Goal: Task Accomplishment & Management: Manage account settings

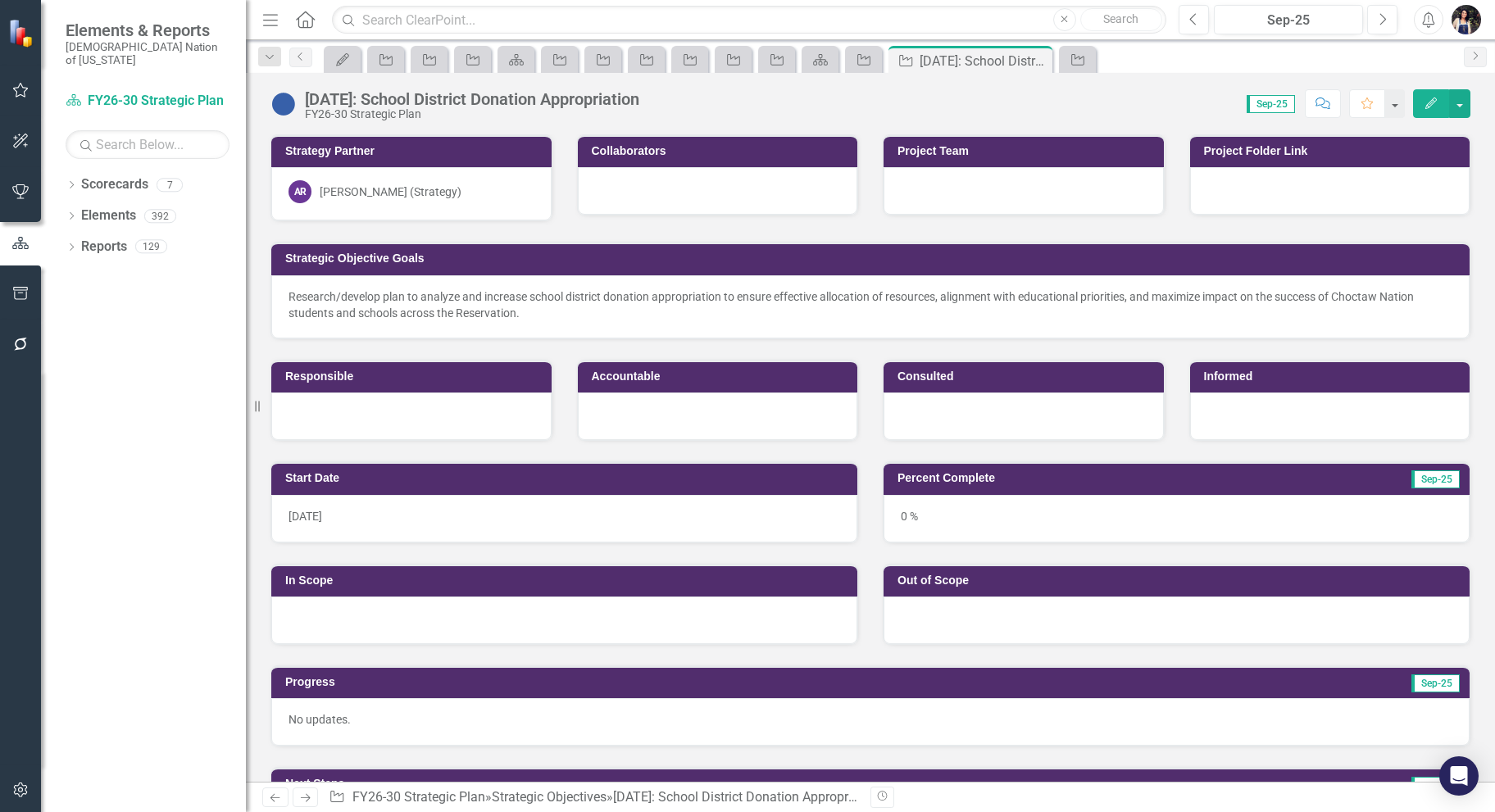
scroll to position [655, 0]
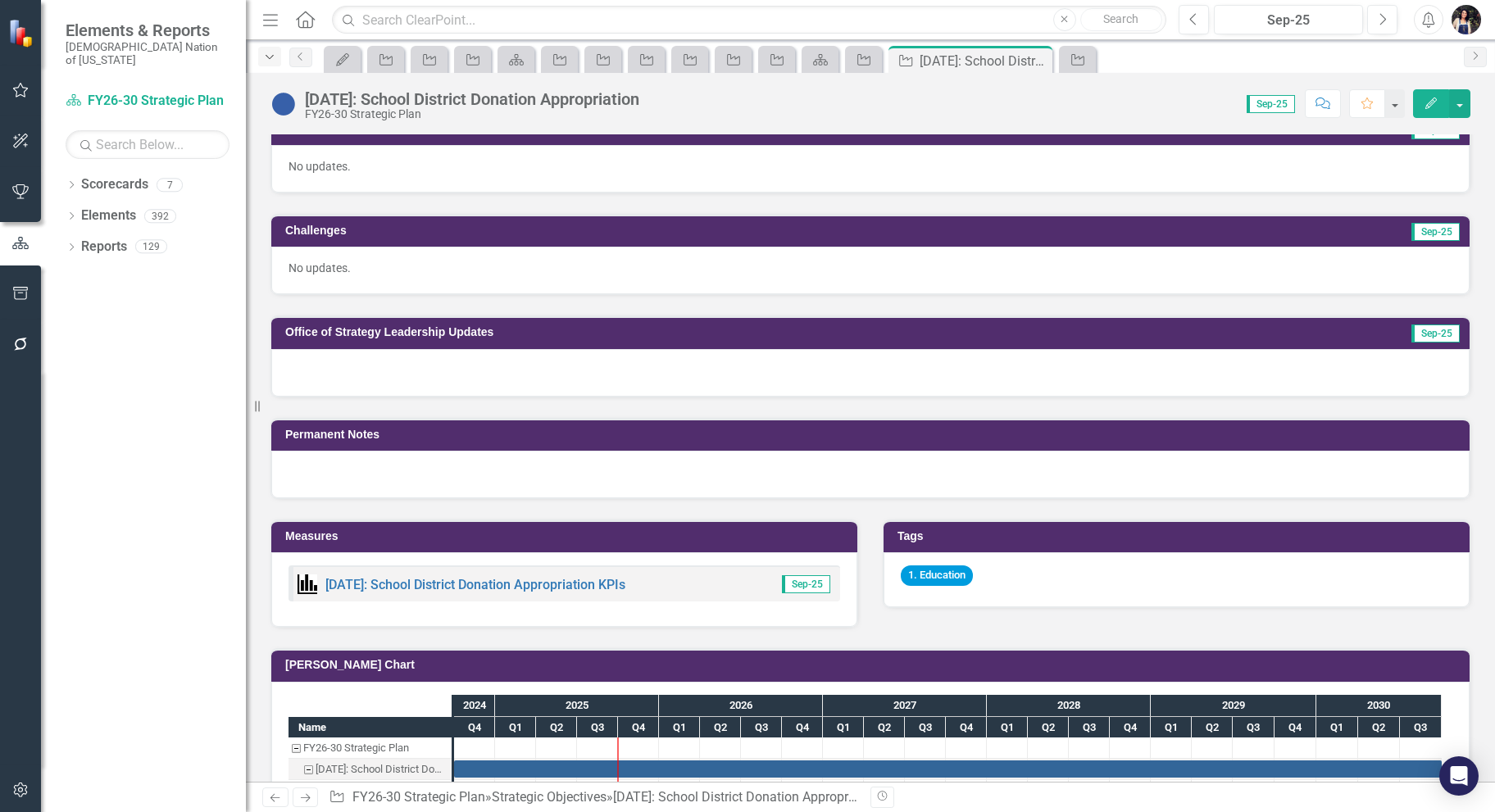
click at [267, 58] on icon "Dropdown" at bounding box center [270, 57] width 15 height 11
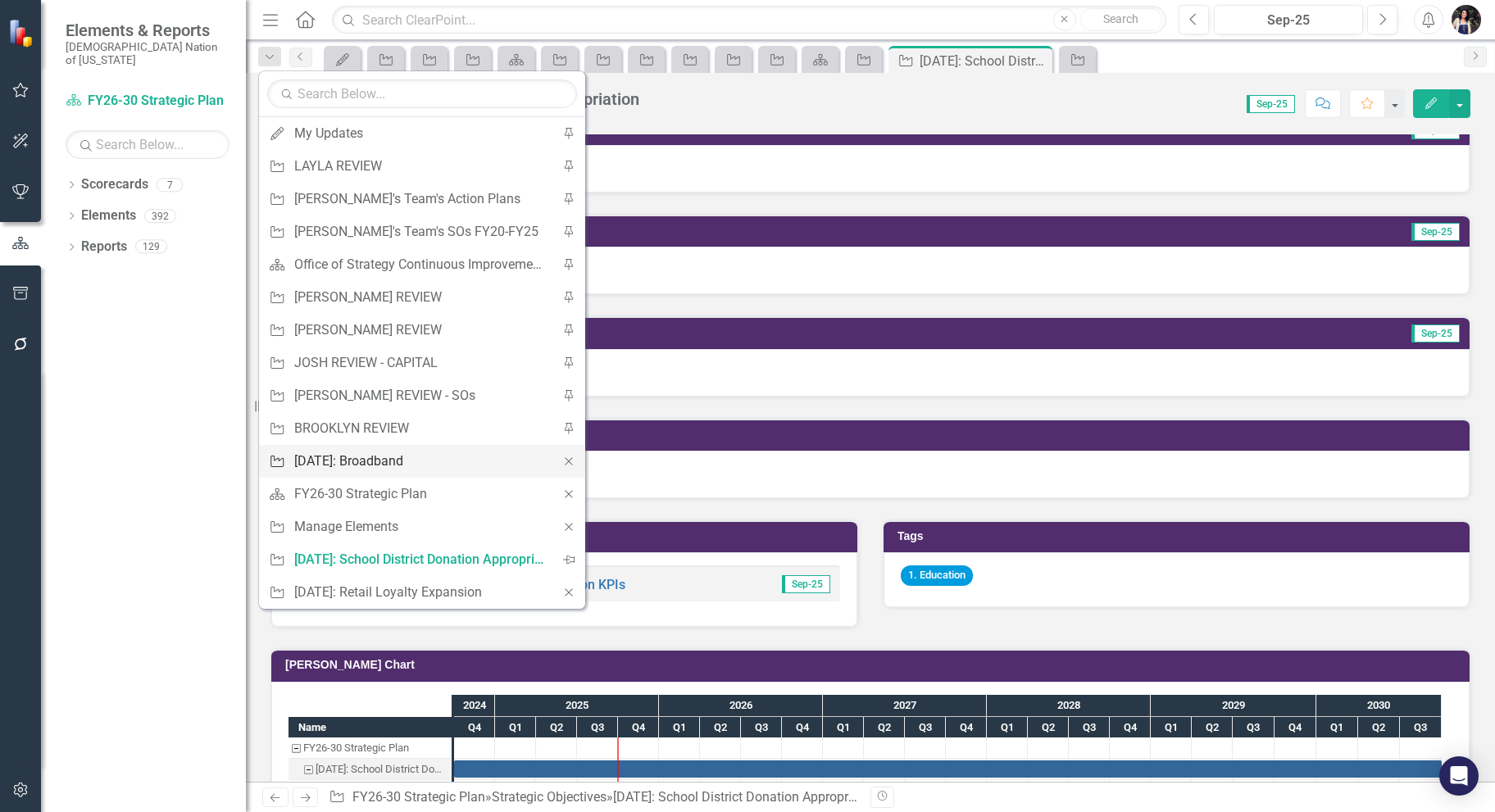
click at [385, 455] on div "[DATE]: Broadband" at bounding box center [419, 461] width 250 height 20
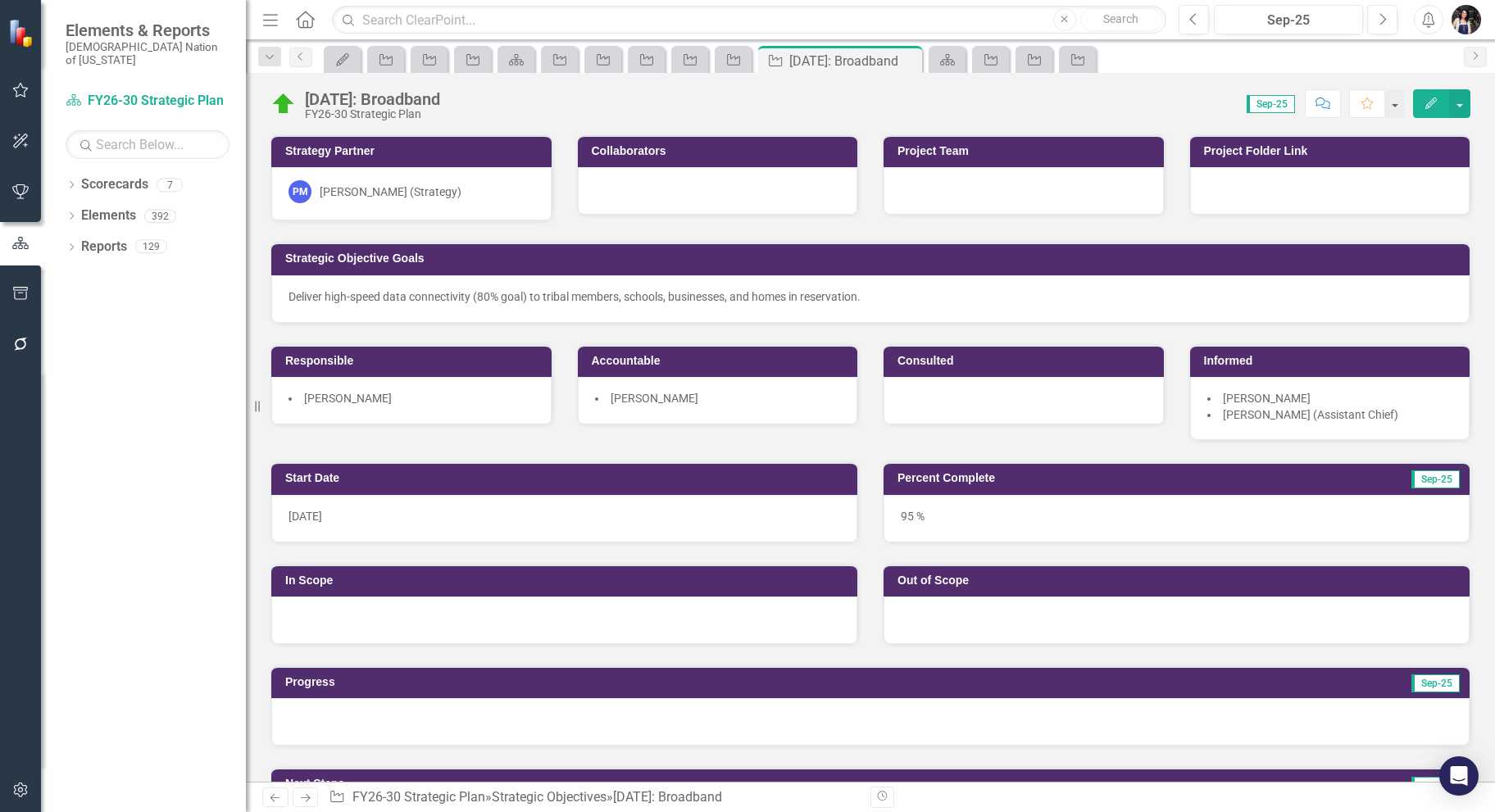
click at [449, 196] on div "PM [PERSON_NAME] (Strategy)" at bounding box center [411, 192] width 246 height 23
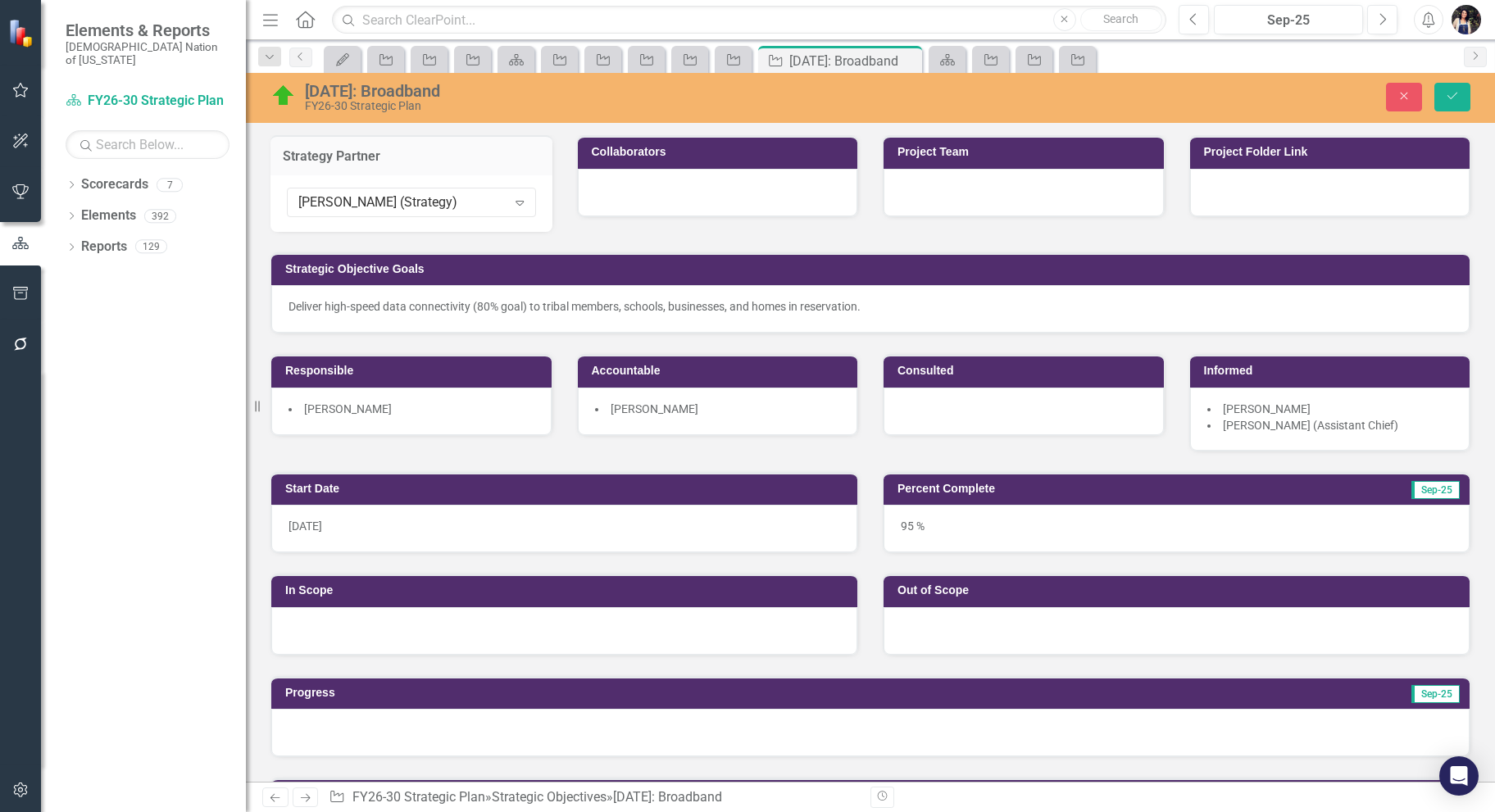
click at [449, 196] on div "[PERSON_NAME] (Strategy)" at bounding box center [403, 203] width 208 height 18
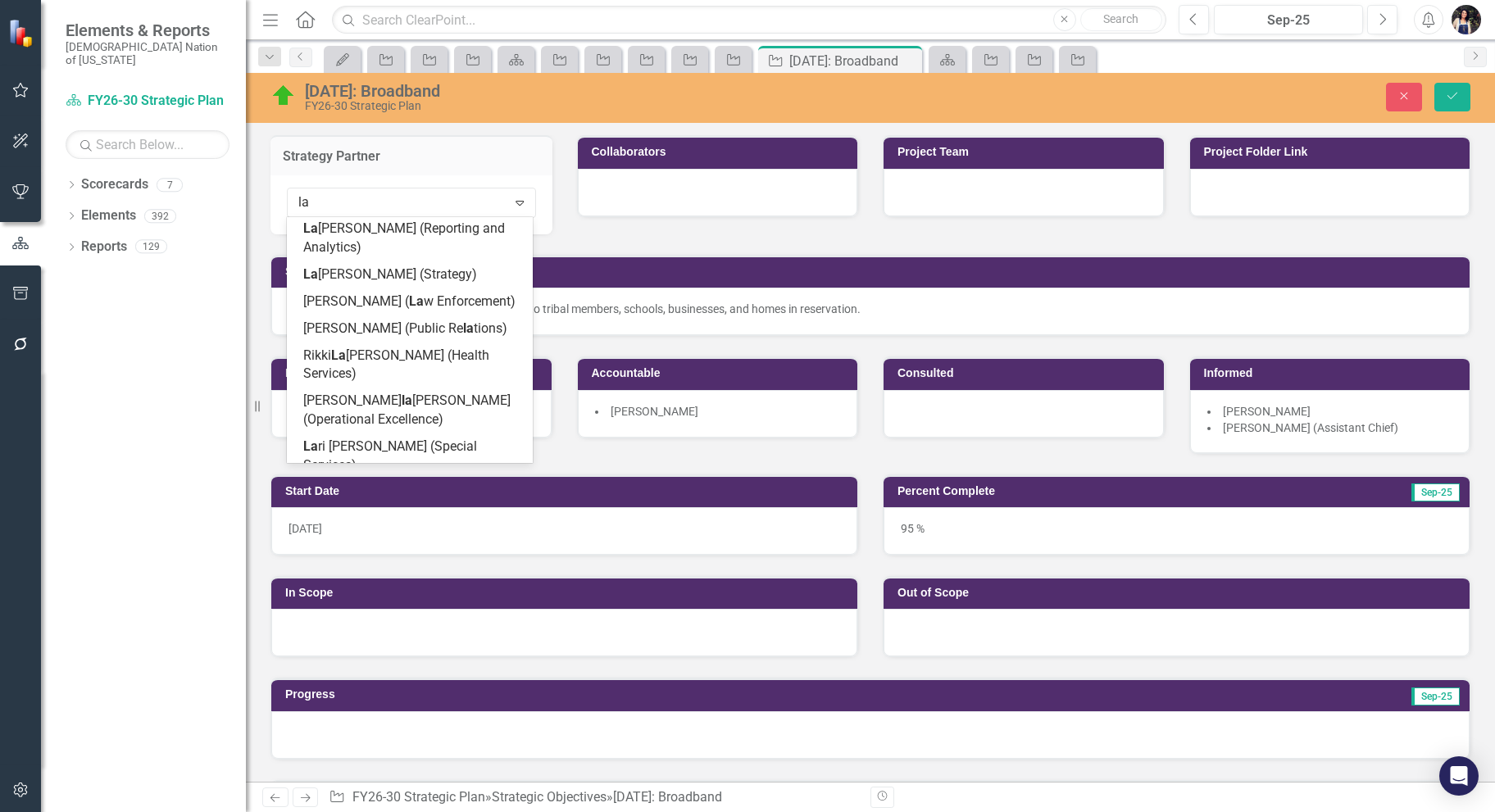
scroll to position [579, 0]
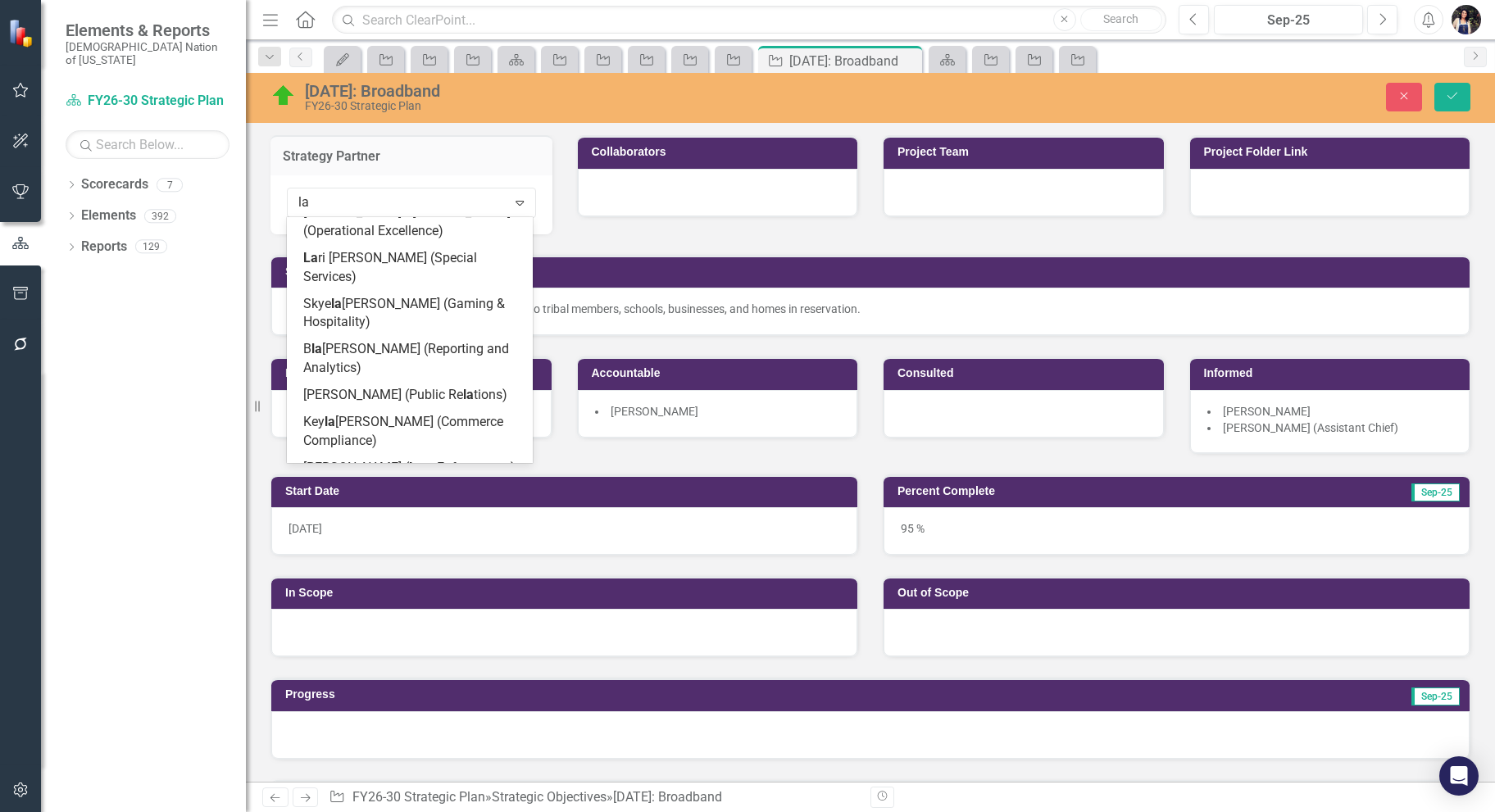
type input "lay"
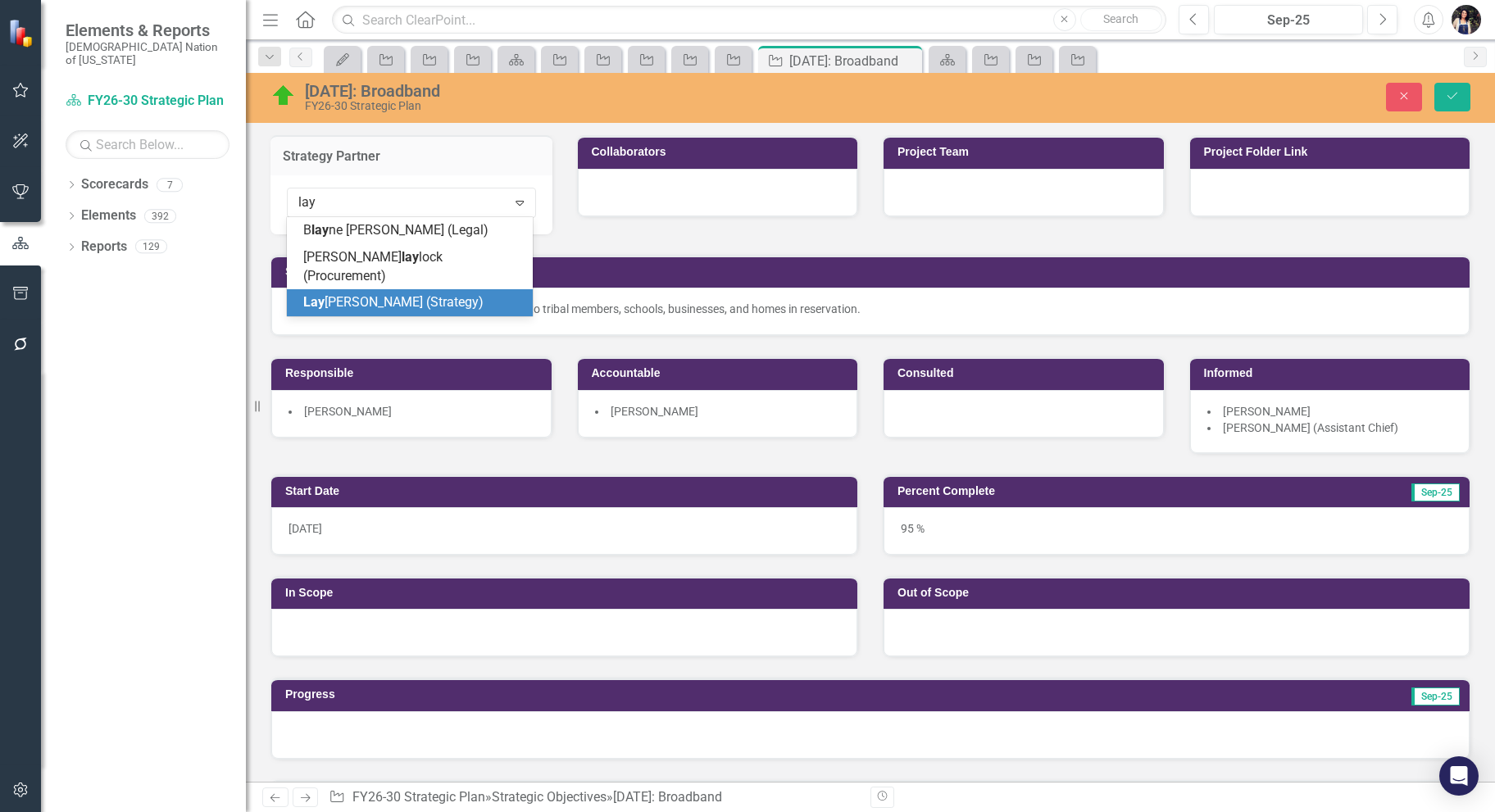
click at [417, 294] on span "Lay [PERSON_NAME] (Strategy)" at bounding box center [393, 302] width 181 height 16
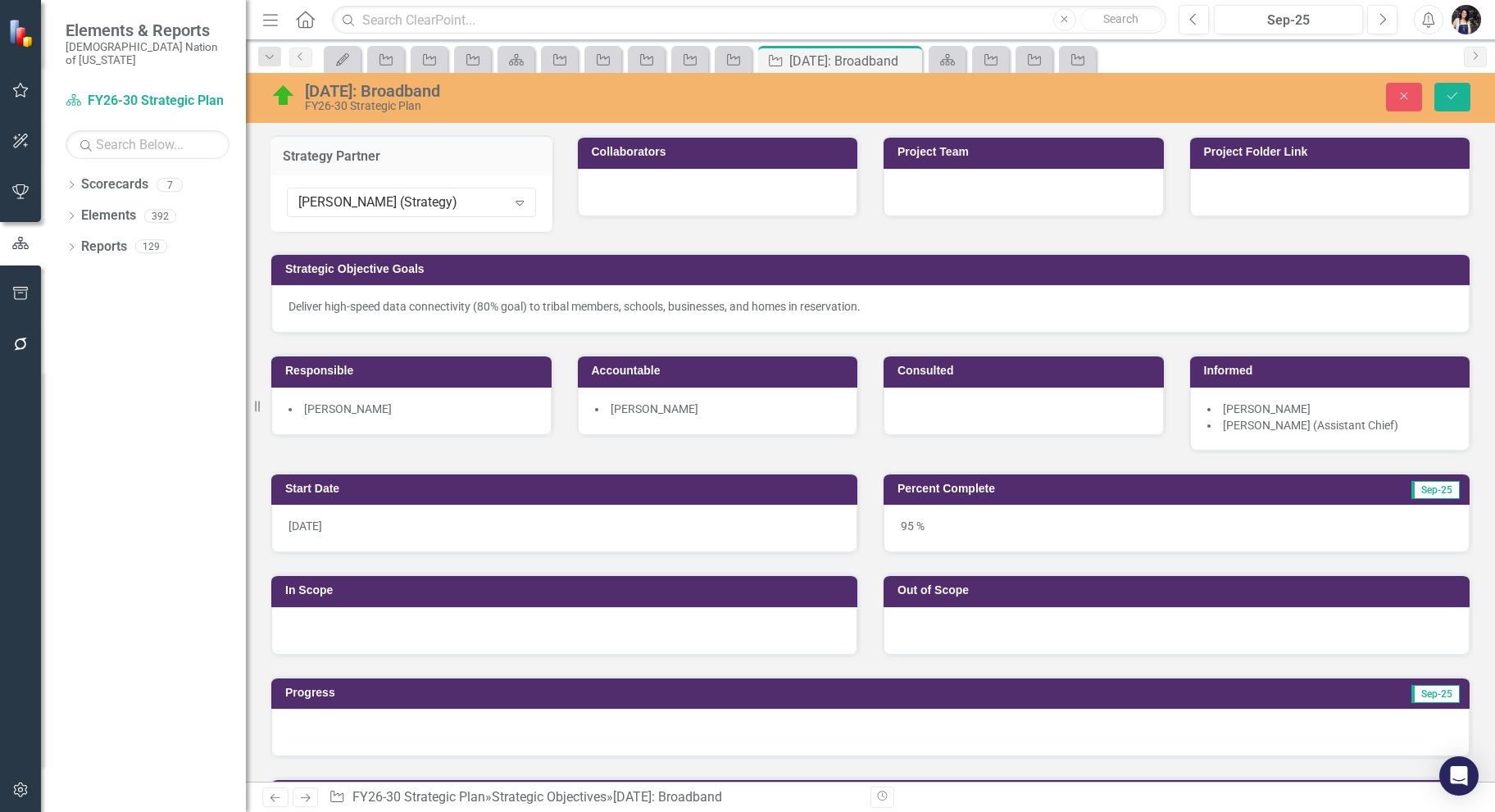
click at [409, 407] on li "[PERSON_NAME]" at bounding box center [411, 409] width 246 height 17
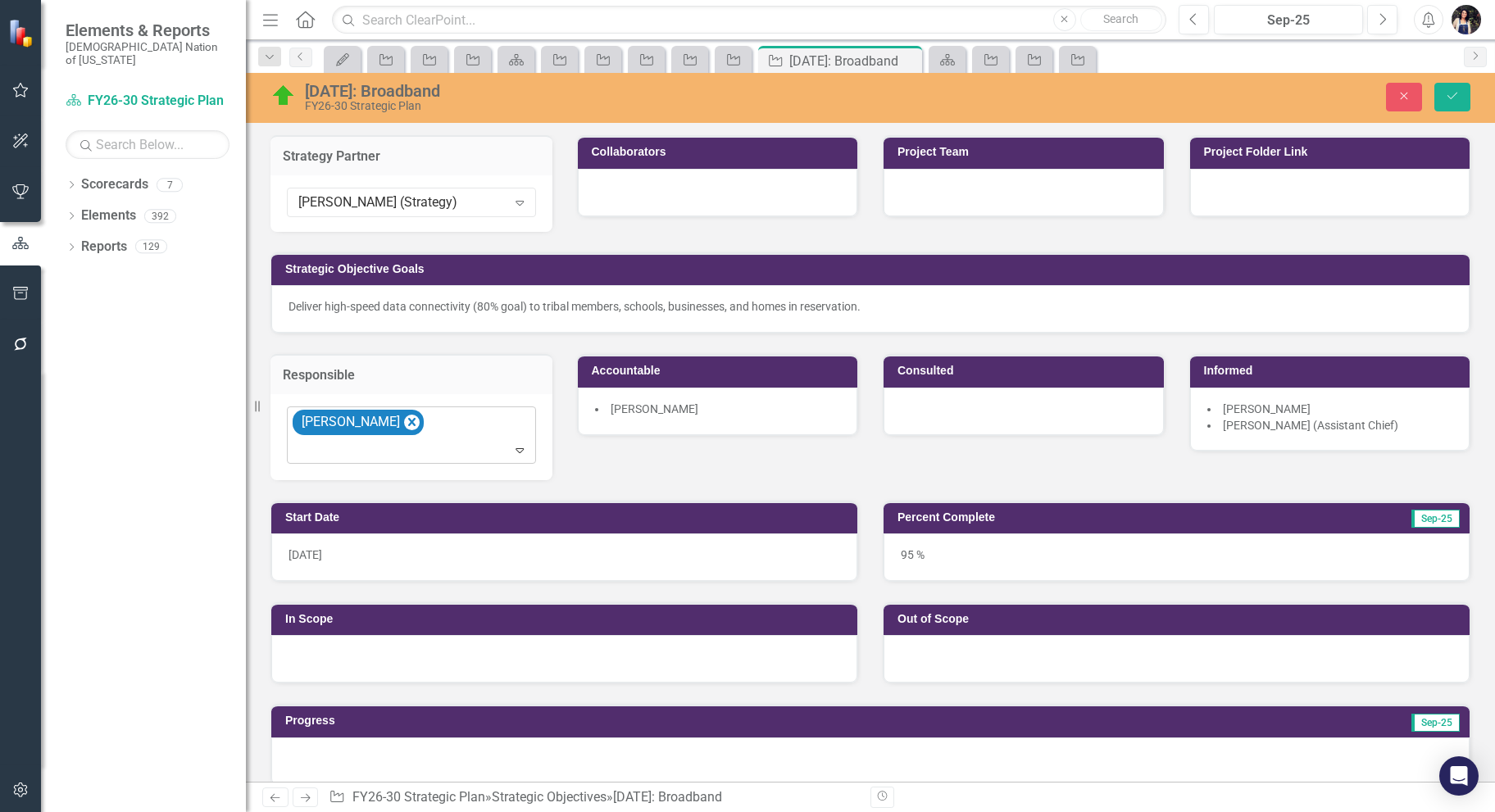
click at [444, 436] on div "[PERSON_NAME]" at bounding box center [412, 434] width 245 height 55
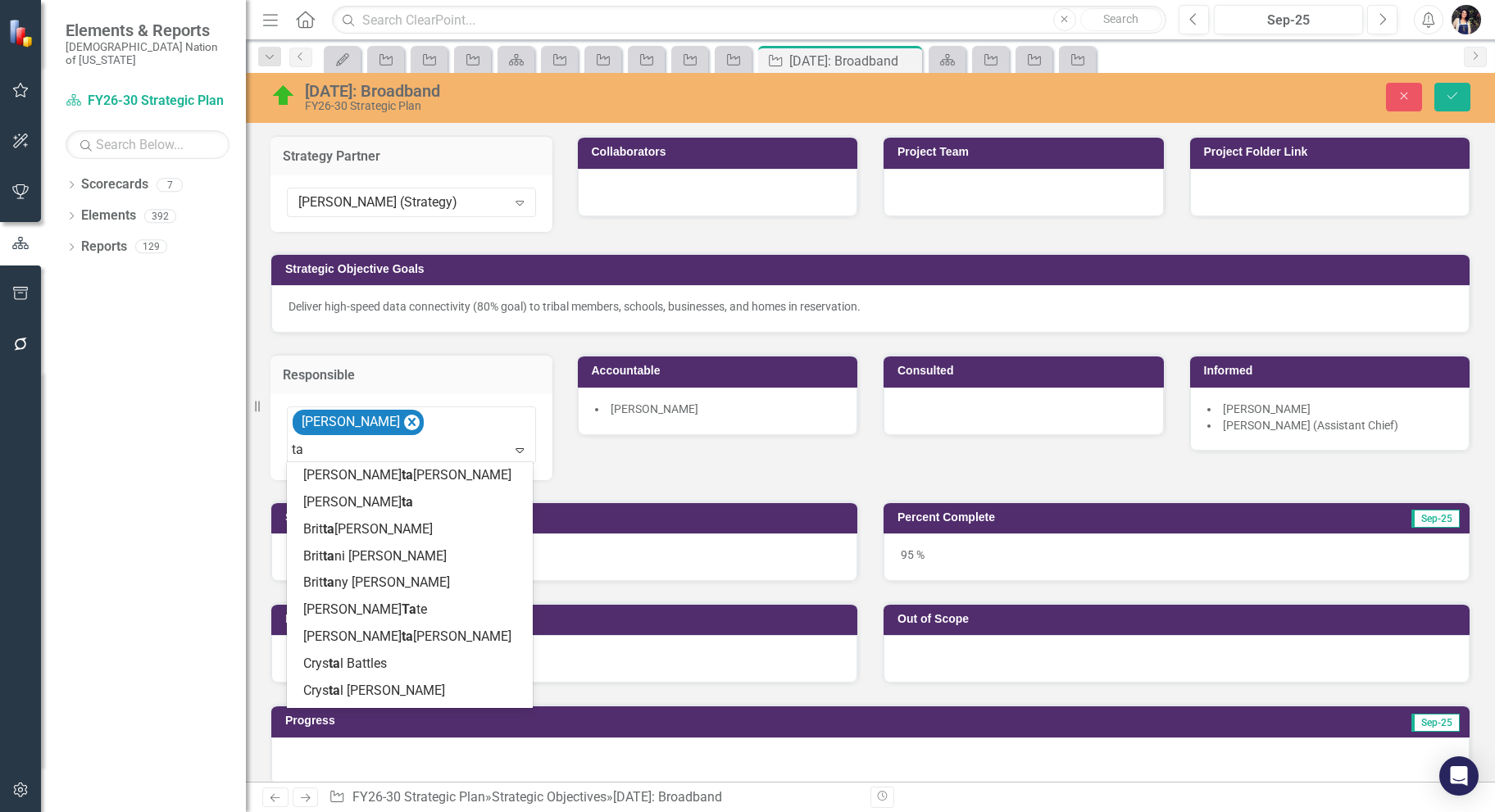
type input "t"
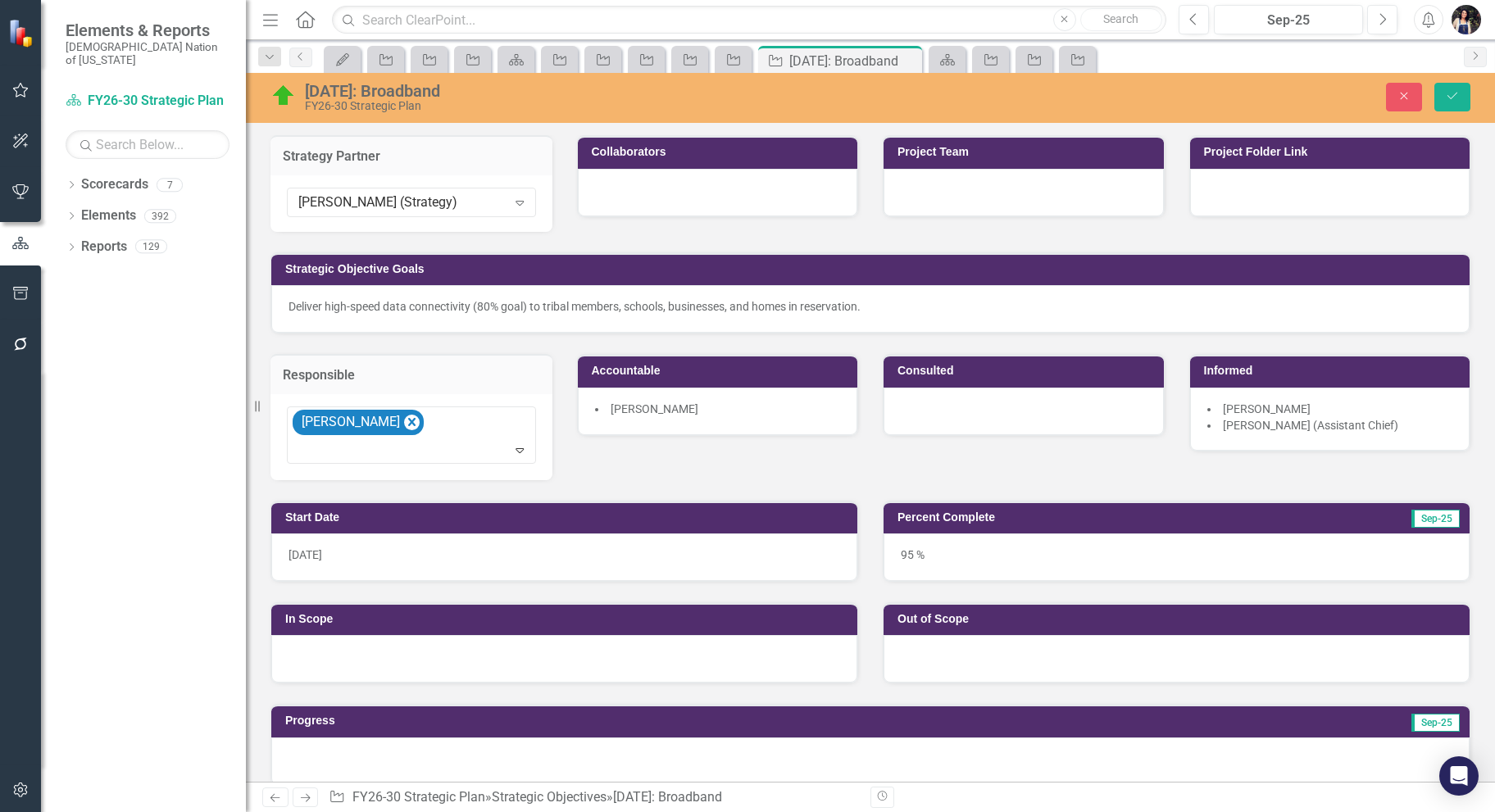
click at [859, 600] on div "In Scope" at bounding box center [564, 632] width 612 height 101
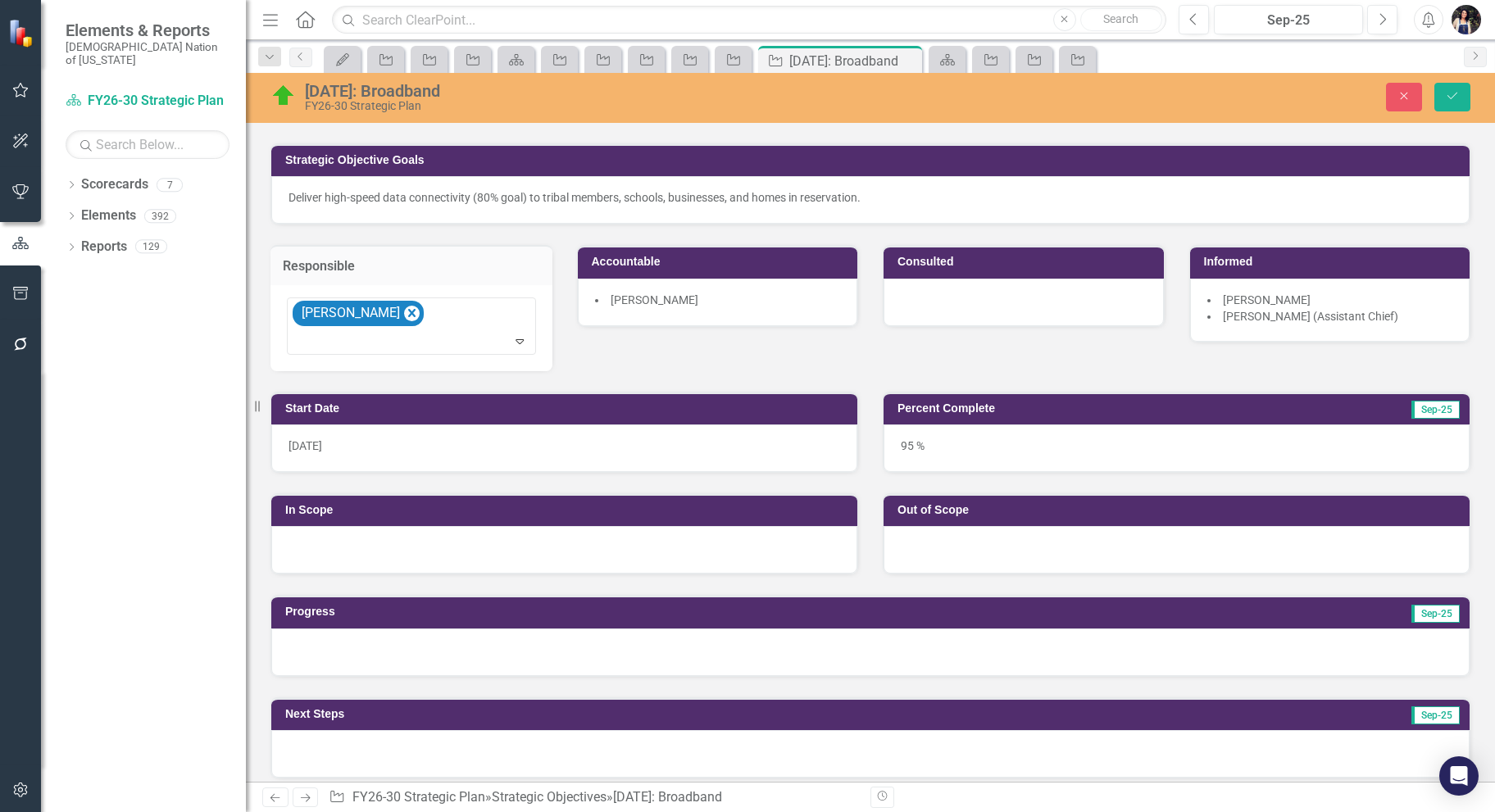
scroll to position [437, 0]
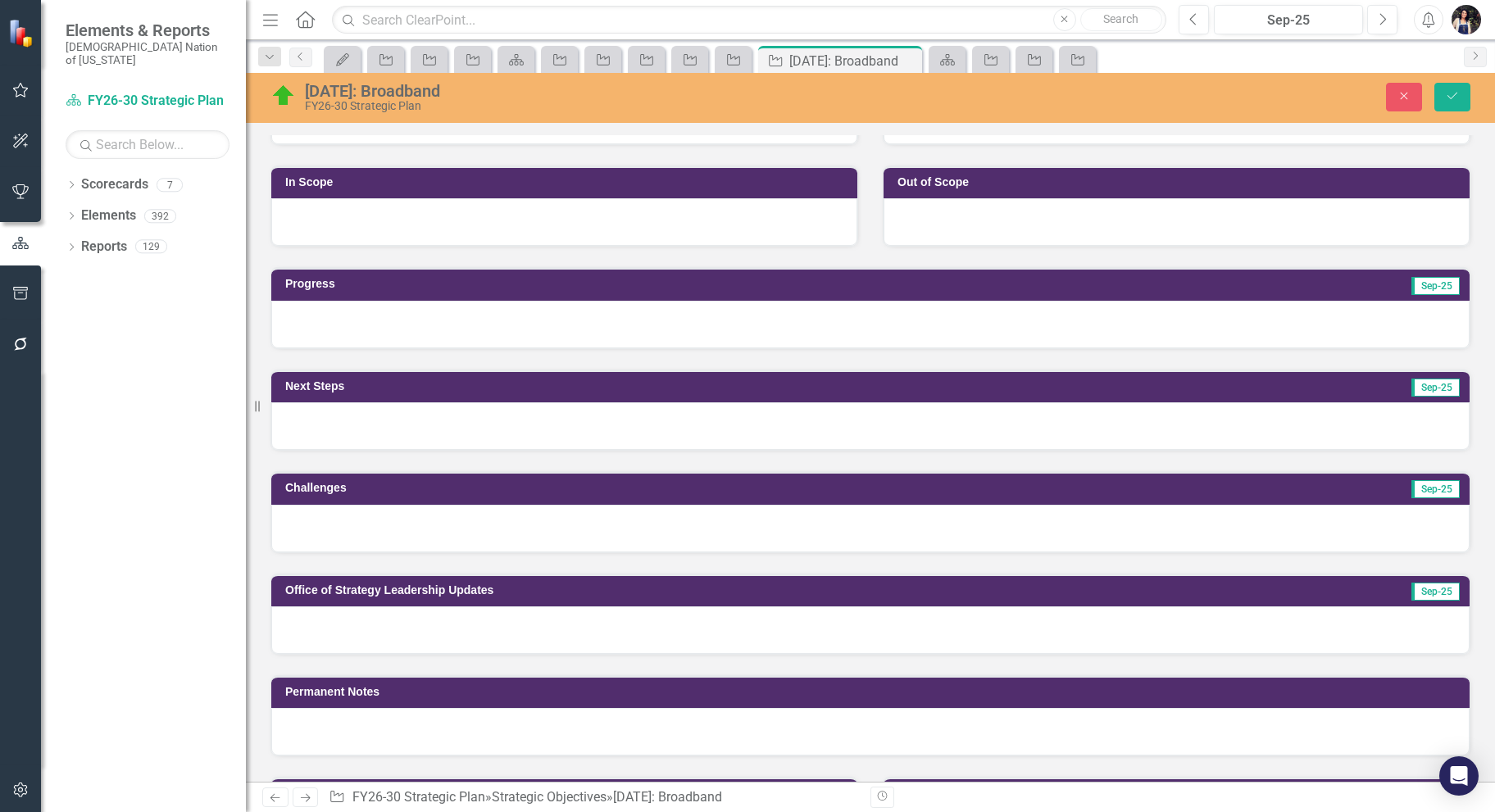
click at [410, 723] on div at bounding box center [870, 732] width 1198 height 48
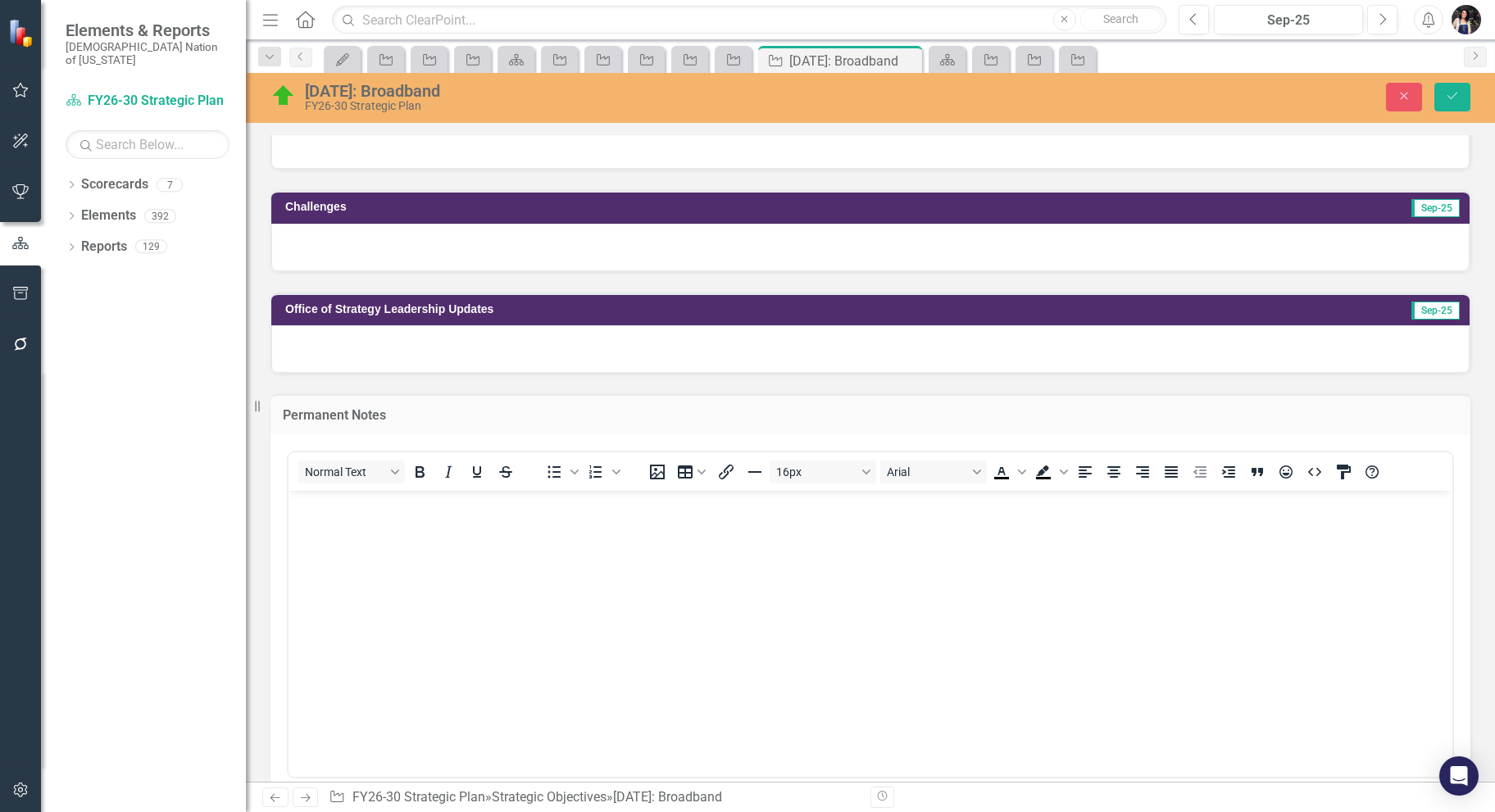
scroll to position [764, 0]
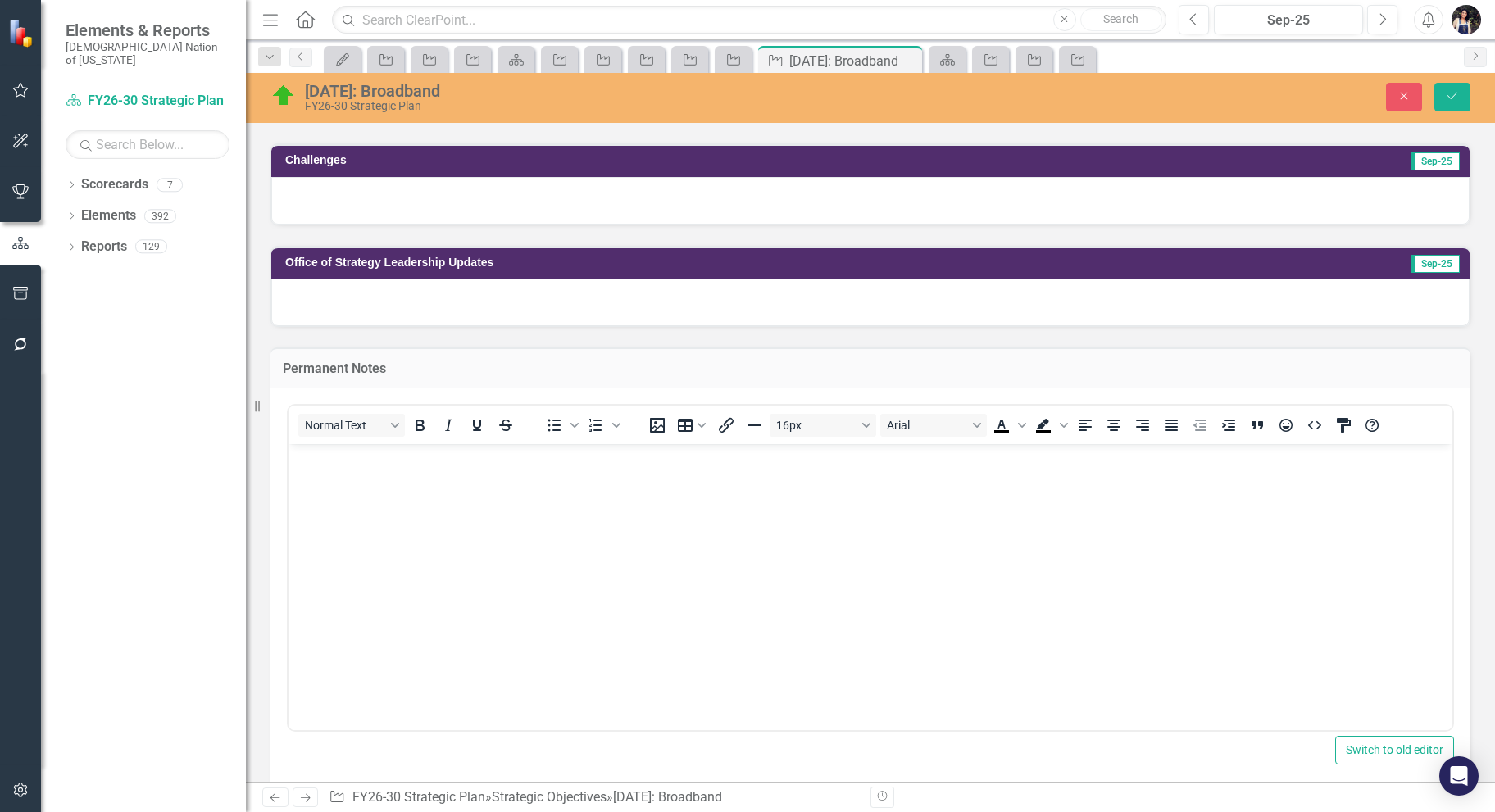
click at [431, 520] on body "Rich Text Area. Press ALT-0 for help." at bounding box center [870, 565] width 1164 height 246
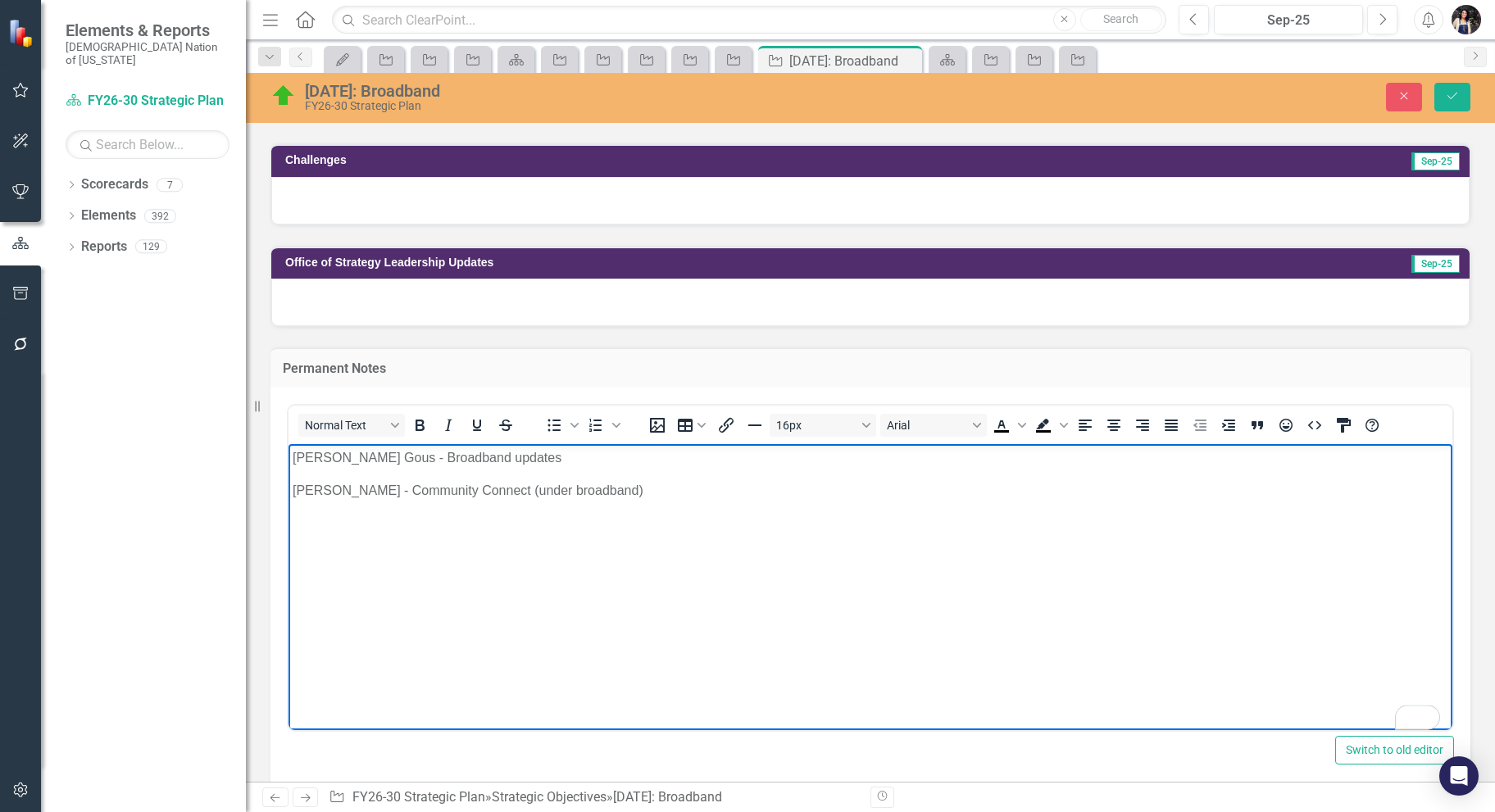
click at [525, 459] on p "[PERSON_NAME] Gous - Broadband updates" at bounding box center [870, 457] width 1156 height 19
click at [355, 465] on p "[PERSON_NAME] Gous - Broadband updates" at bounding box center [870, 457] width 1156 height 19
click at [1456, 93] on icon "Save" at bounding box center [1452, 95] width 15 height 11
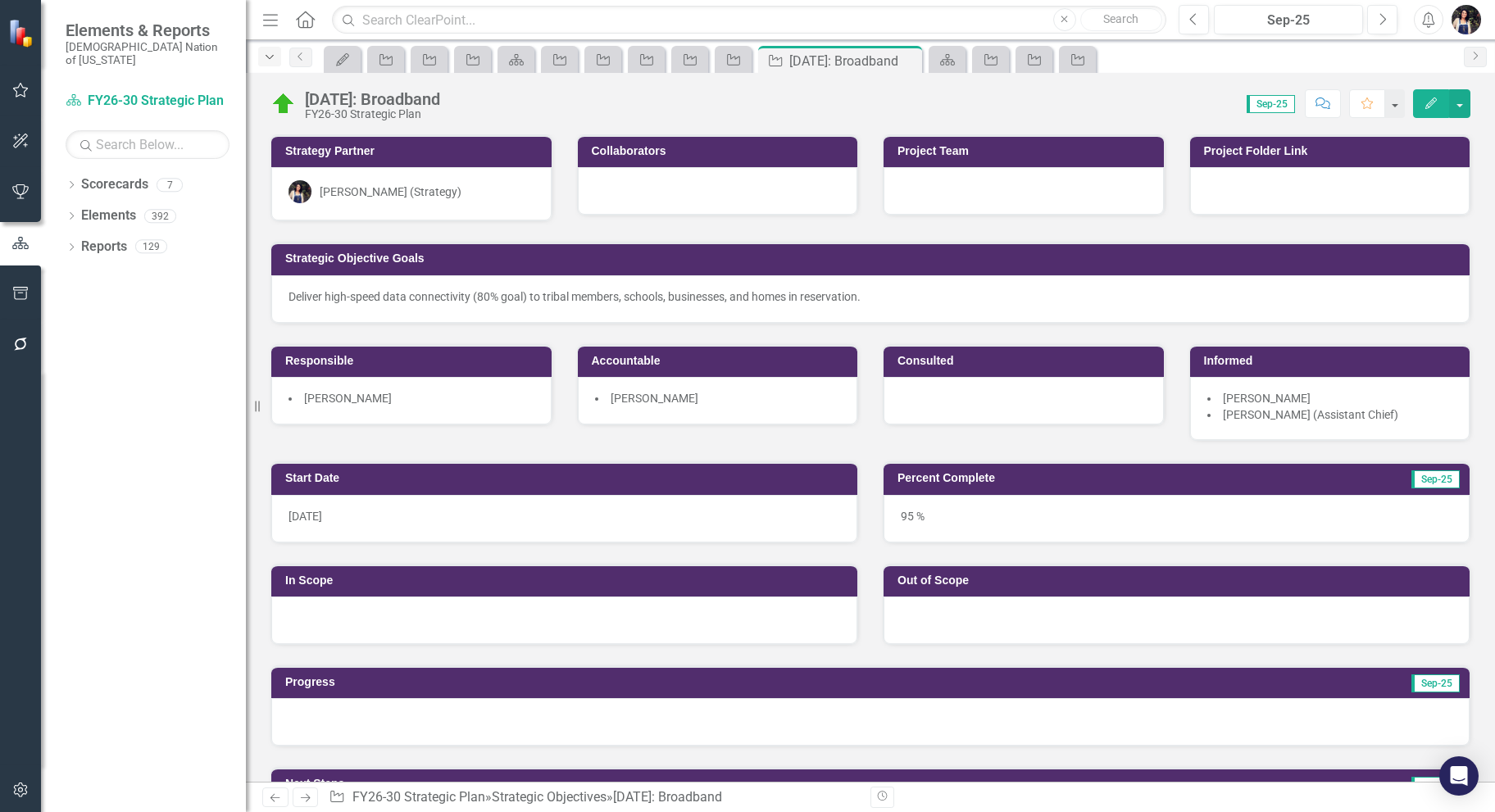
click at [272, 54] on icon "Dropdown" at bounding box center [270, 57] width 15 height 11
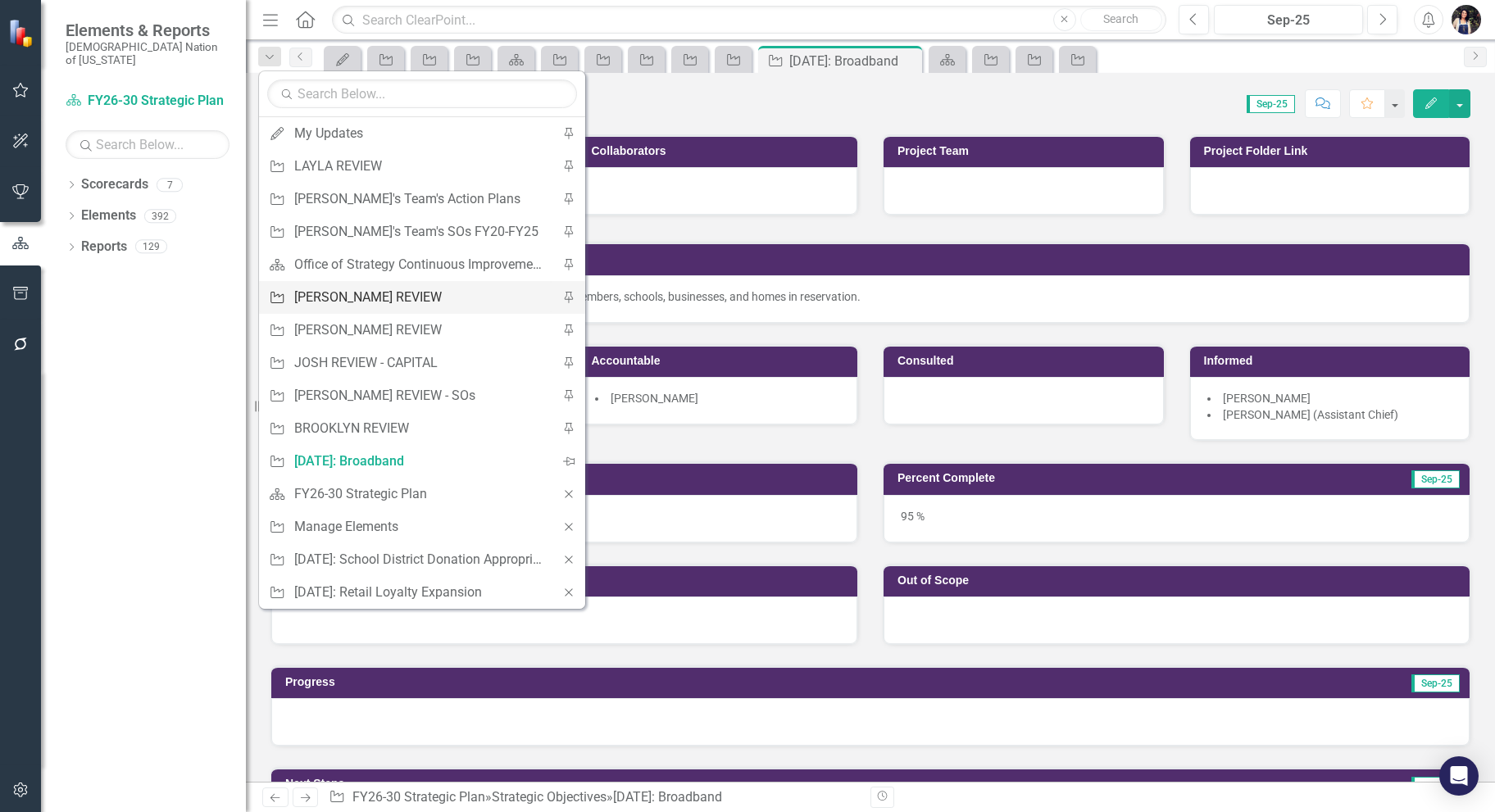
click at [394, 299] on div "[PERSON_NAME] REVIEW" at bounding box center [419, 297] width 250 height 20
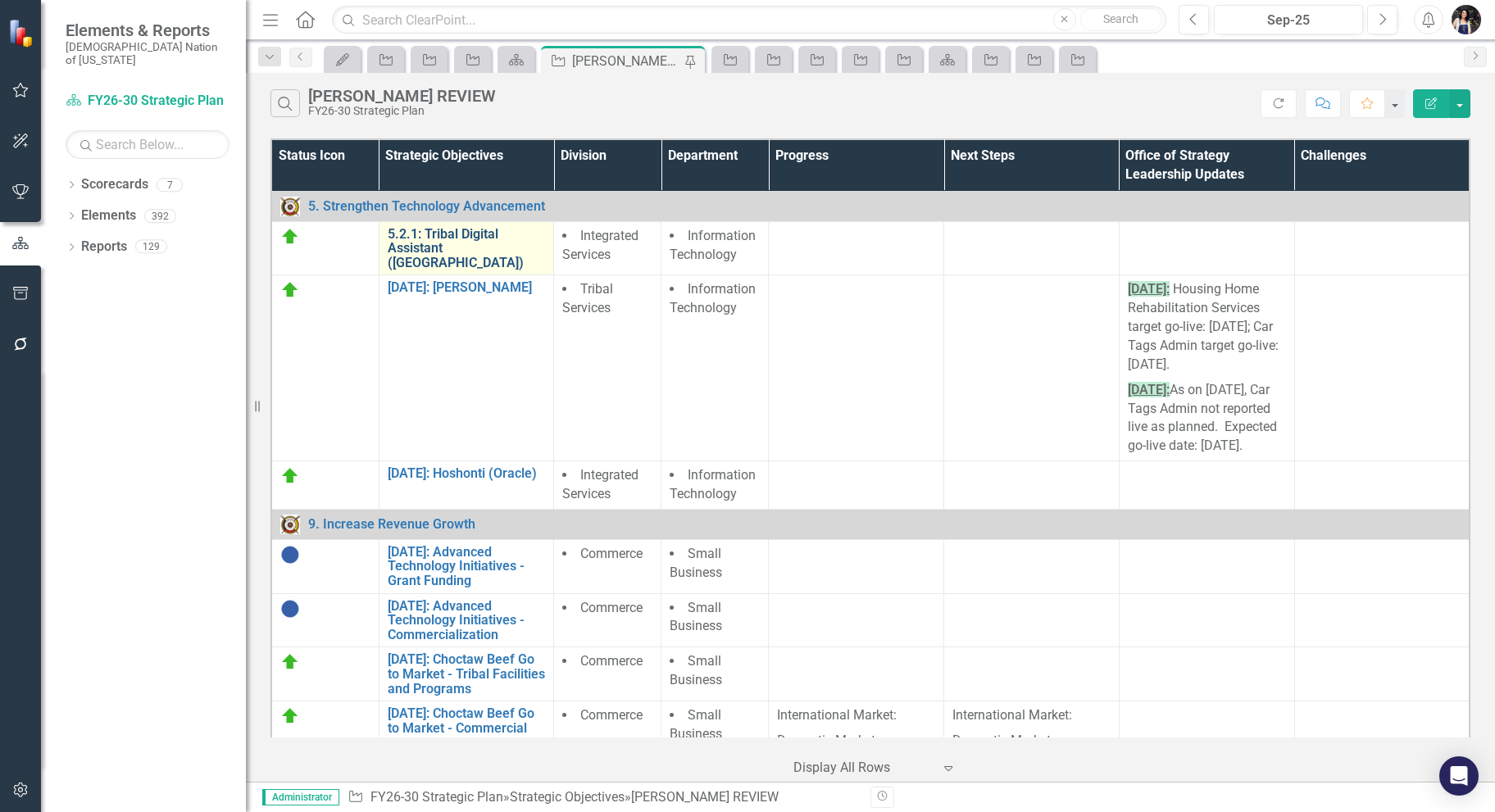
click at [467, 238] on link "5.2.1: Tribal Digital Assistant ([GEOGRAPHIC_DATA])" at bounding box center [467, 248] width 159 height 43
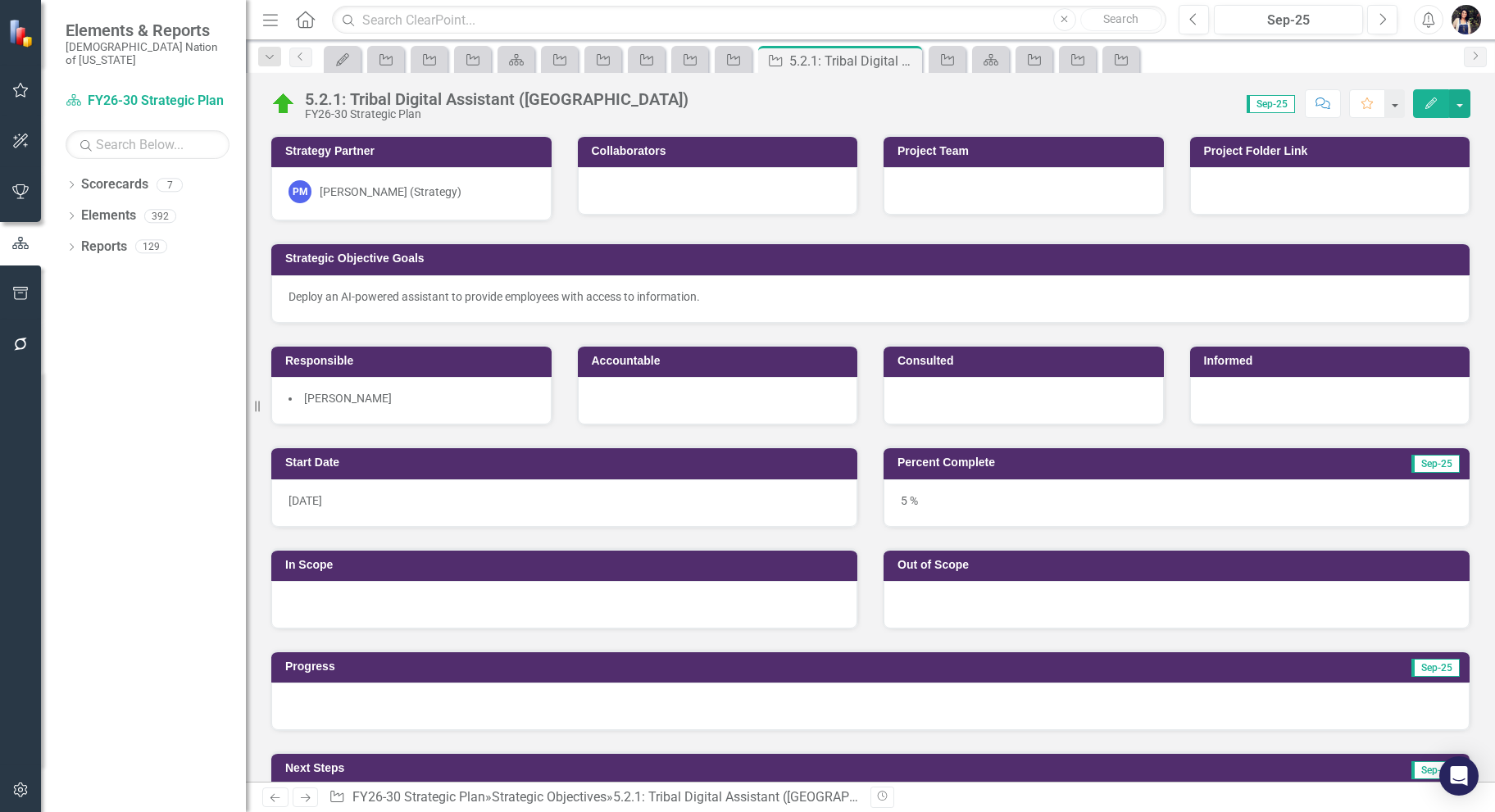
click at [449, 195] on div "PM [PERSON_NAME] (Strategy)" at bounding box center [411, 192] width 246 height 23
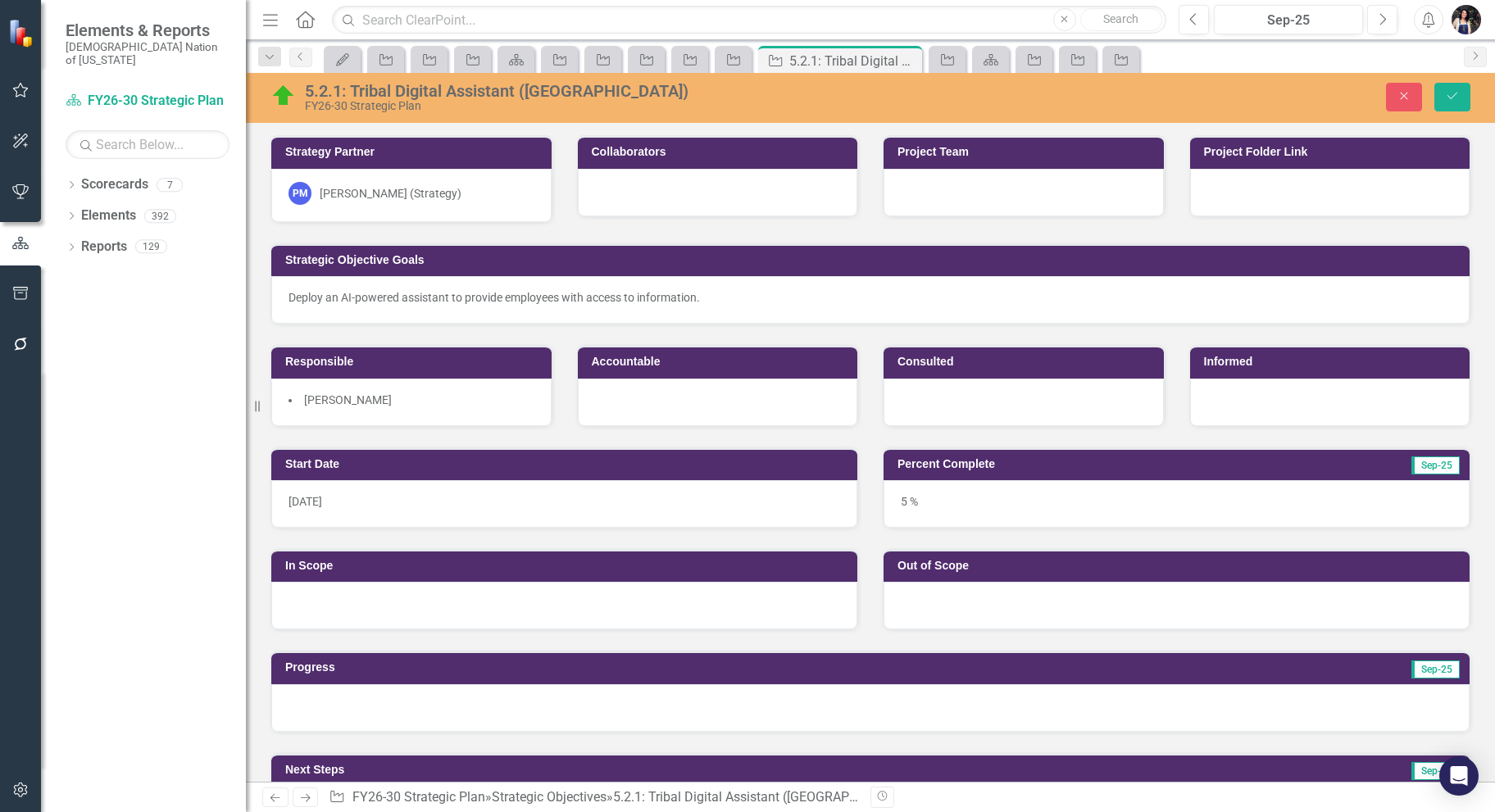
click at [454, 198] on div "PM [PERSON_NAME] (Strategy)" at bounding box center [411, 194] width 246 height 23
click at [450, 198] on div "PM [PERSON_NAME] (Strategy)" at bounding box center [411, 194] width 246 height 23
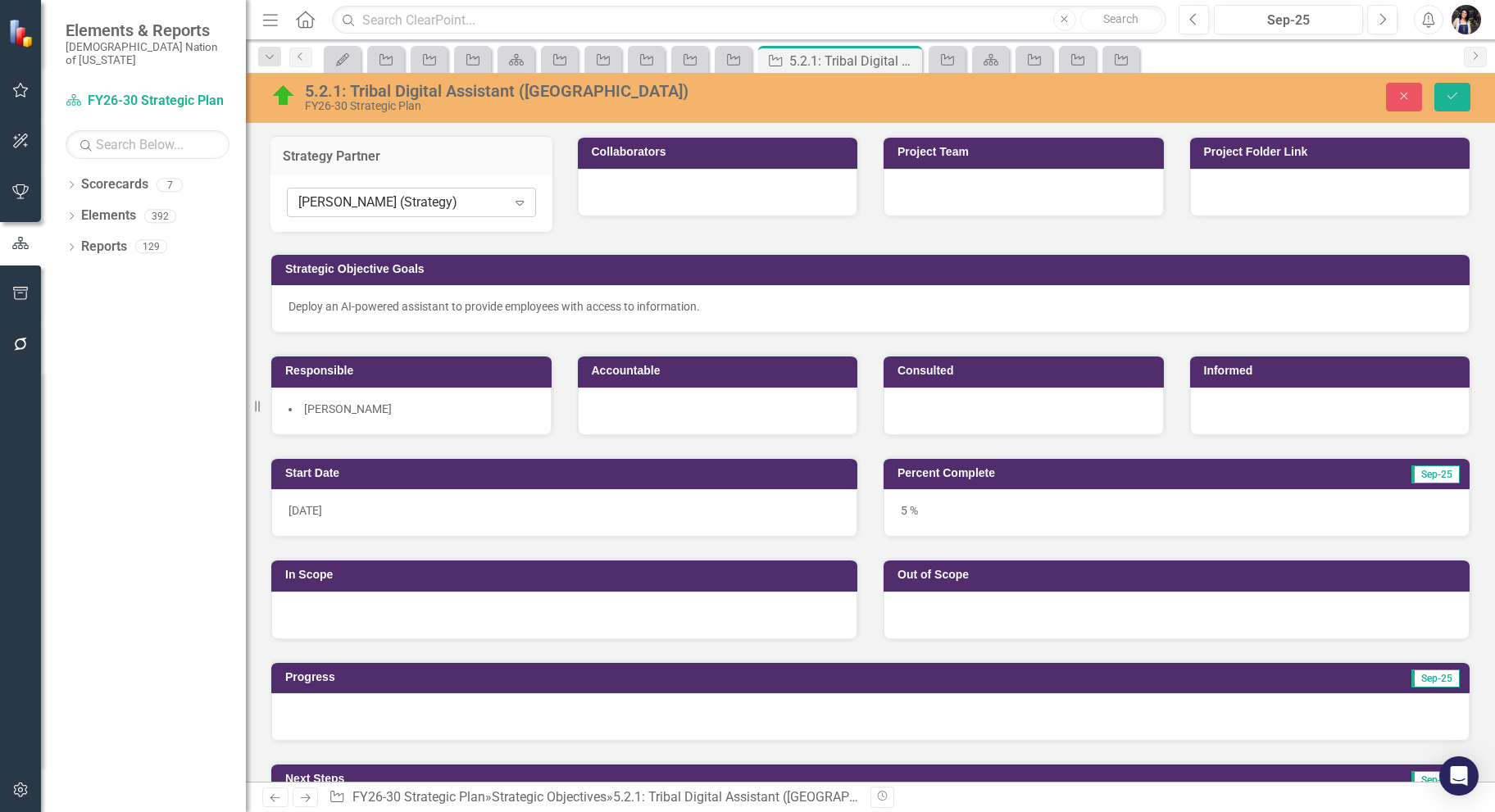
click at [452, 198] on div "[PERSON_NAME] (Strategy)" at bounding box center [403, 203] width 208 height 18
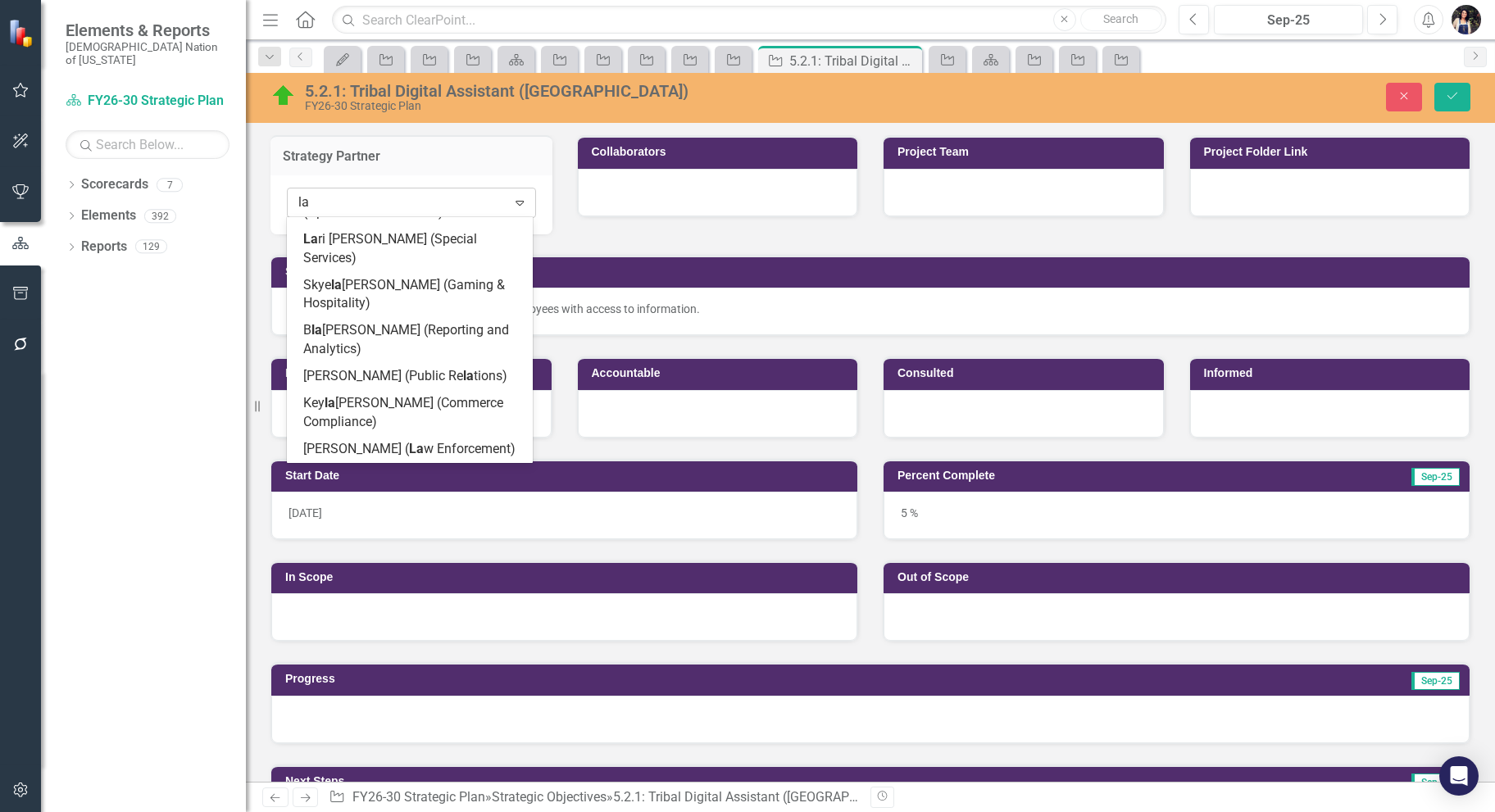
scroll to position [417, 0]
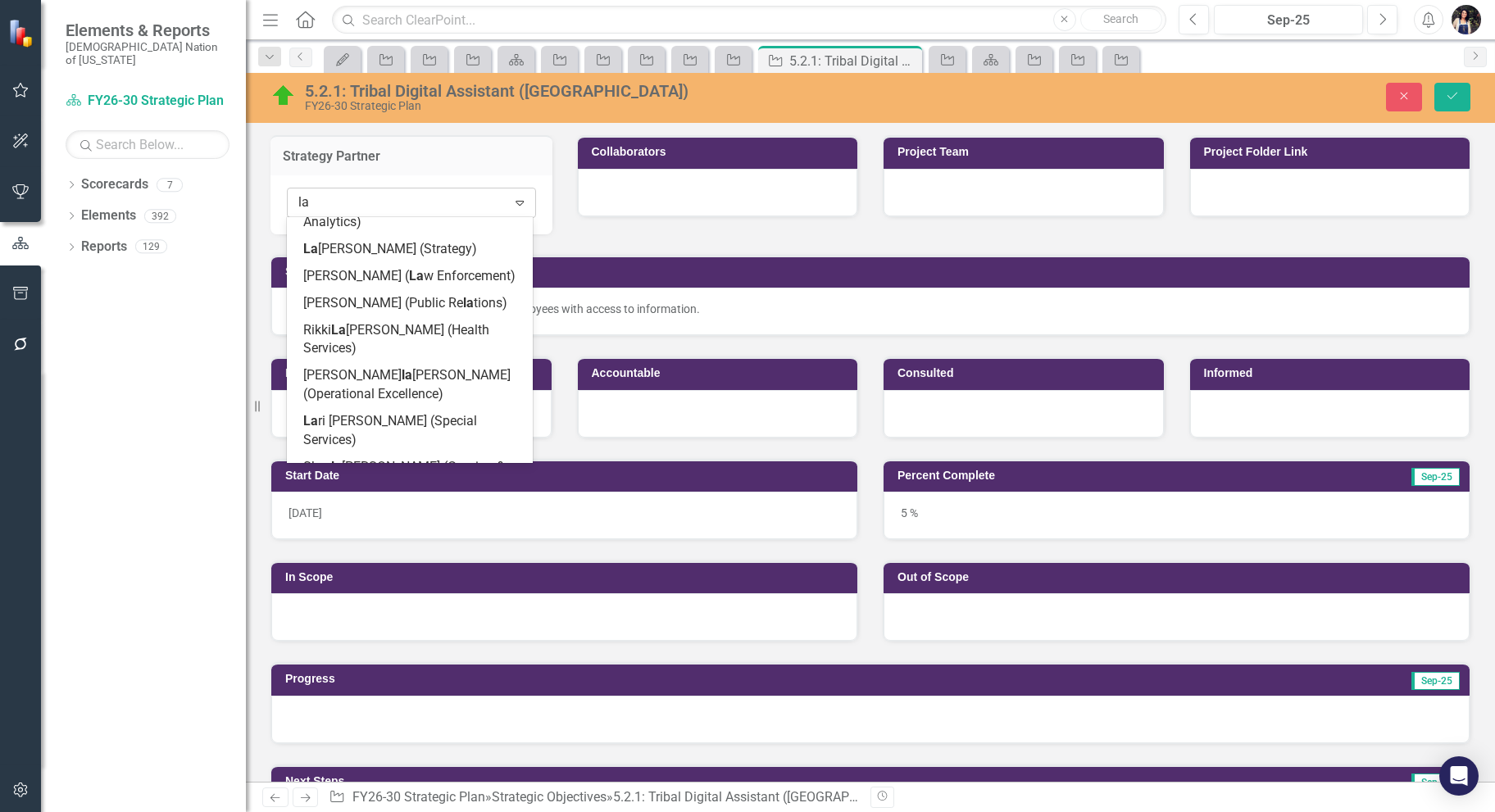
type input "lay"
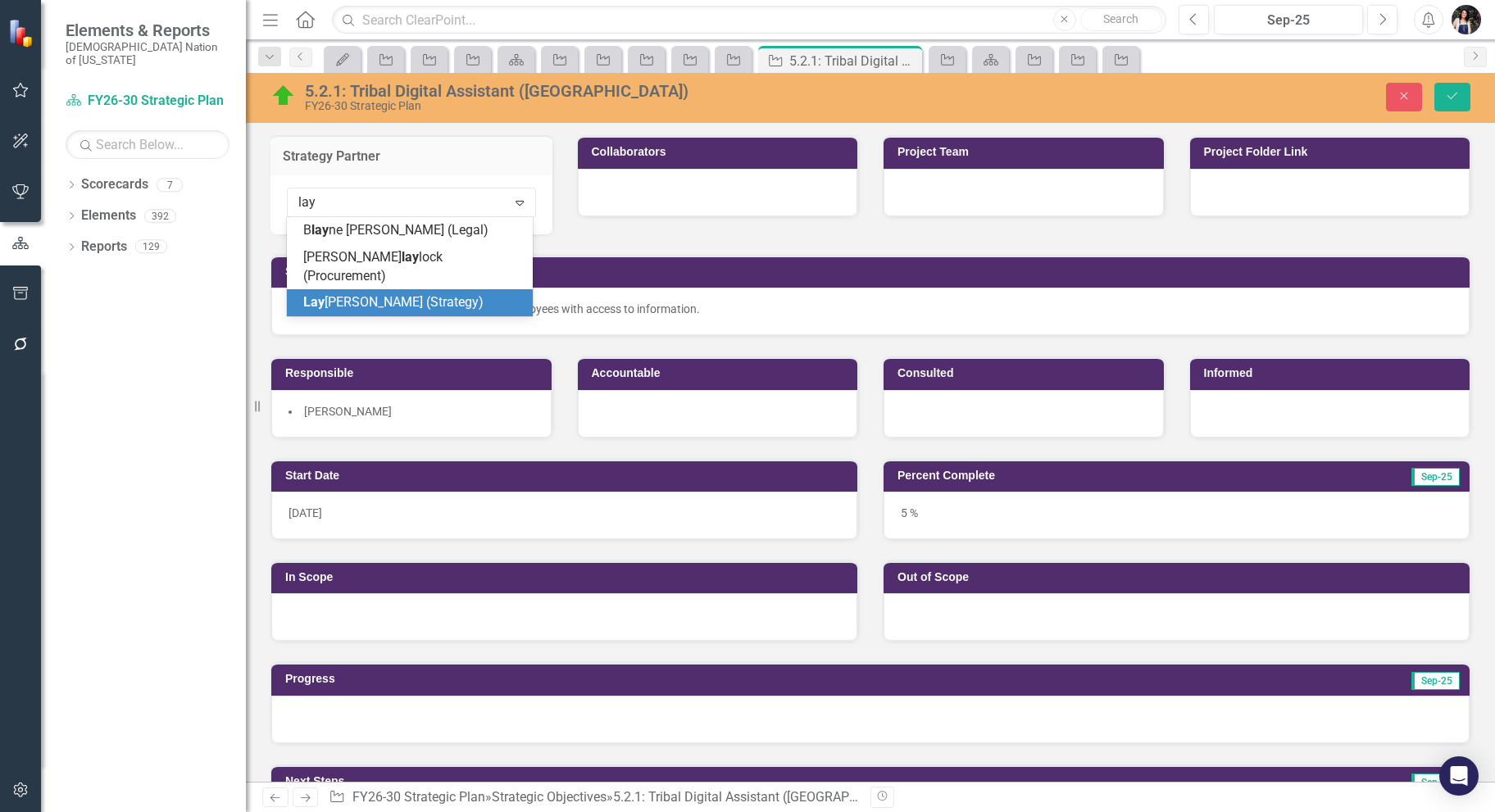
drag, startPoint x: 433, startPoint y: 277, endPoint x: 440, endPoint y: 285, distance: 10.6
click at [433, 294] on span "Lay [PERSON_NAME] (Strategy)" at bounding box center [393, 302] width 181 height 16
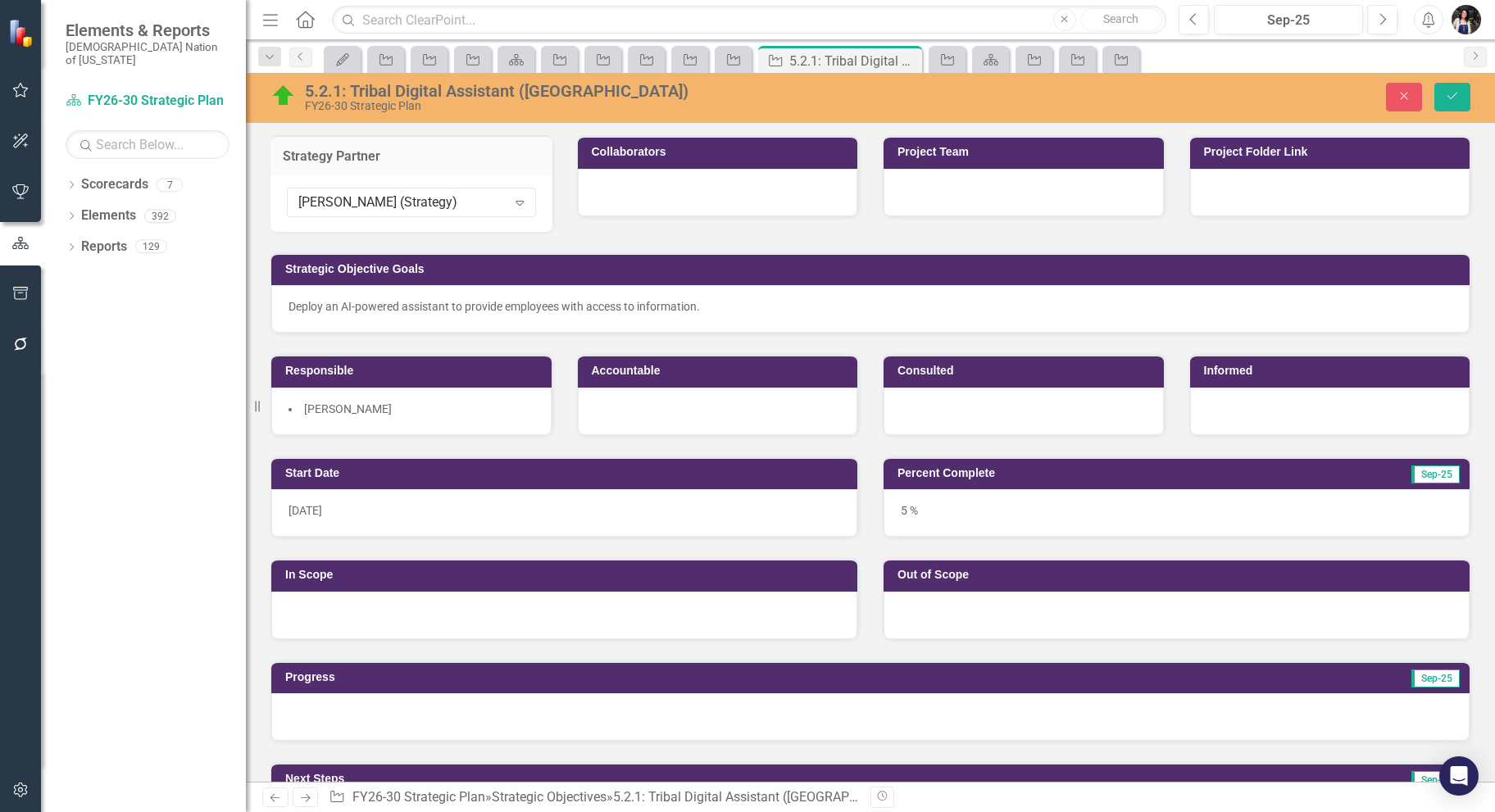
click at [1447, 112] on div "5.2.1: Tribal Digital Assistant ([GEOGRAPHIC_DATA]) FY26-30 Strategic Plan Clos…" at bounding box center [870, 96] width 1249 height 31
click at [1451, 103] on button "Save" at bounding box center [1452, 97] width 36 height 29
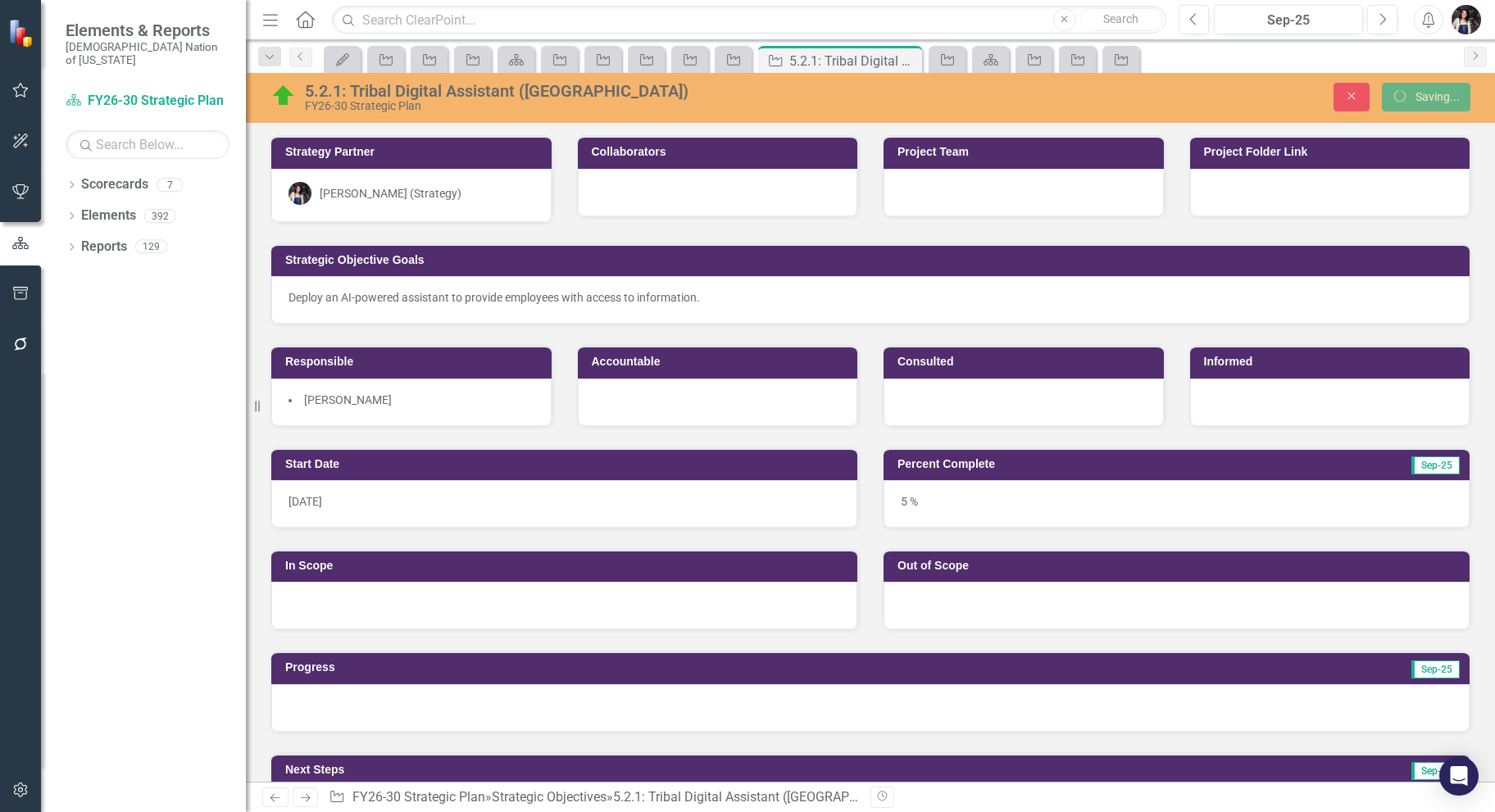
drag, startPoint x: 274, startPoint y: 53, endPoint x: 299, endPoint y: 147, distance: 97.3
click at [273, 55] on icon "Dropdown" at bounding box center [270, 57] width 15 height 11
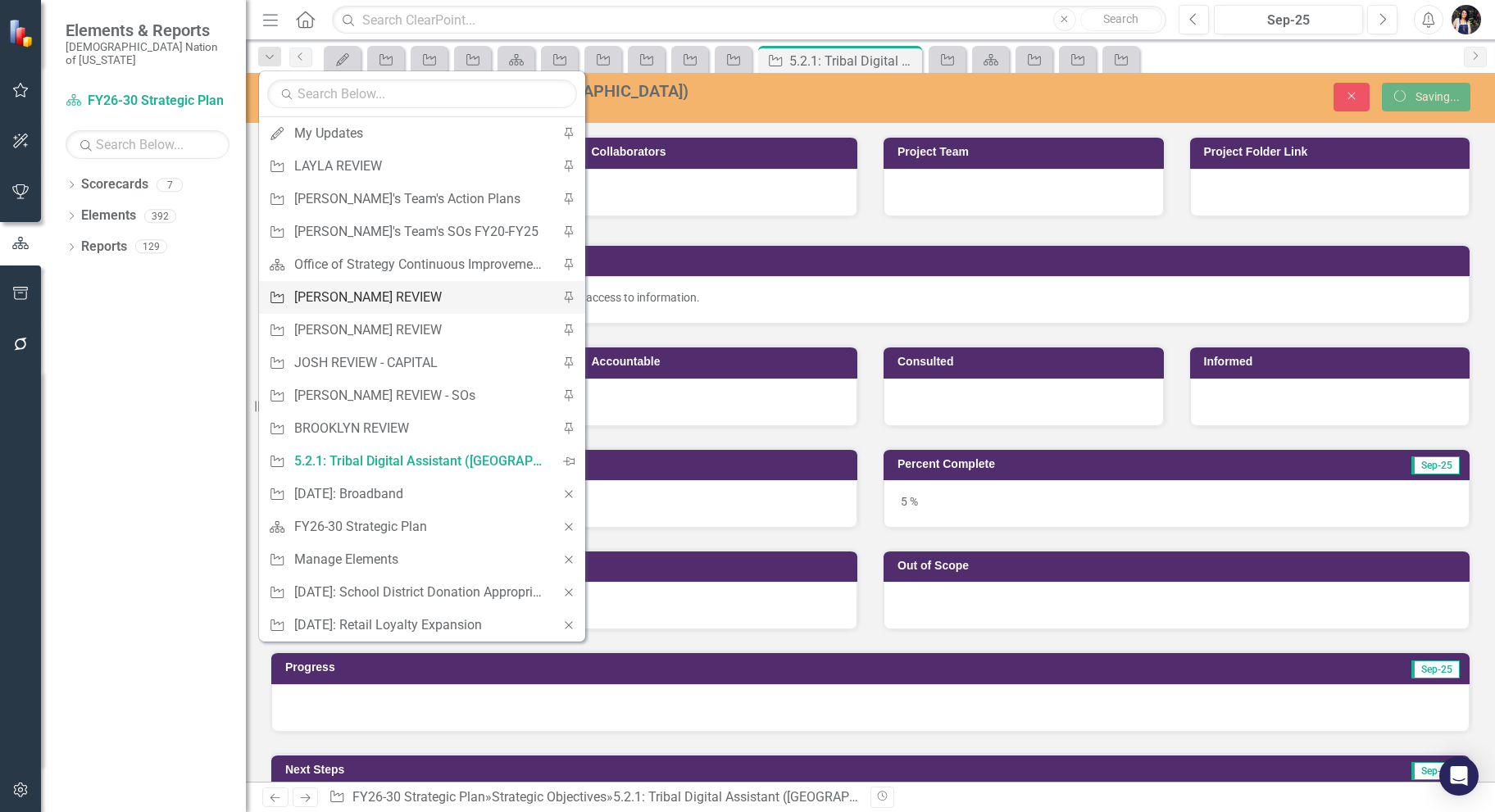
click at [387, 292] on div "[PERSON_NAME] REVIEW" at bounding box center [419, 297] width 250 height 20
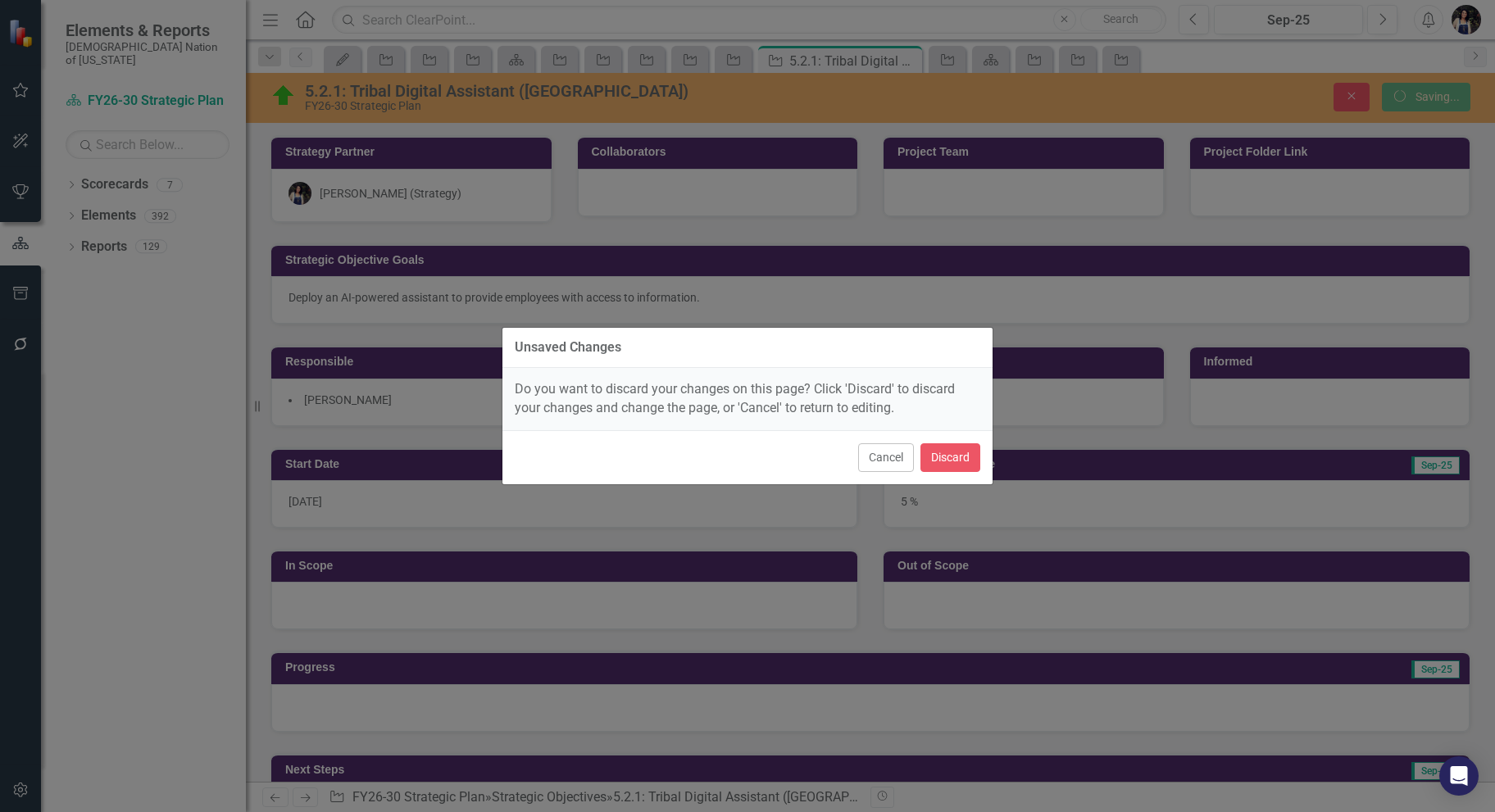
click at [885, 453] on div "Unsaved Changes Do you want to discard your changes on this page? Click 'Discar…" at bounding box center [747, 406] width 492 height 812
click at [885, 461] on button "Cancel" at bounding box center [885, 457] width 56 height 29
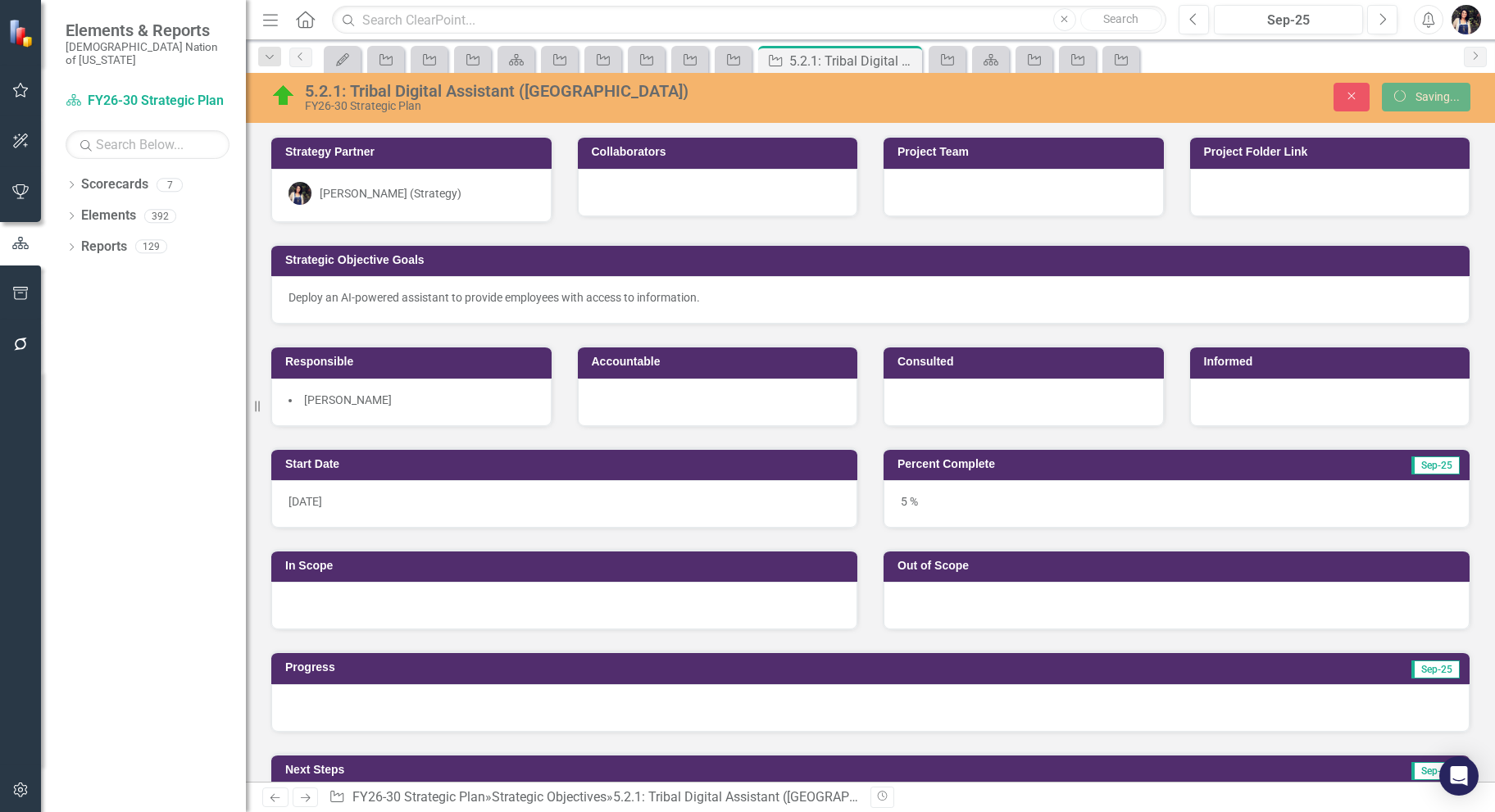
click at [274, 17] on icon "Menu" at bounding box center [270, 19] width 21 height 18
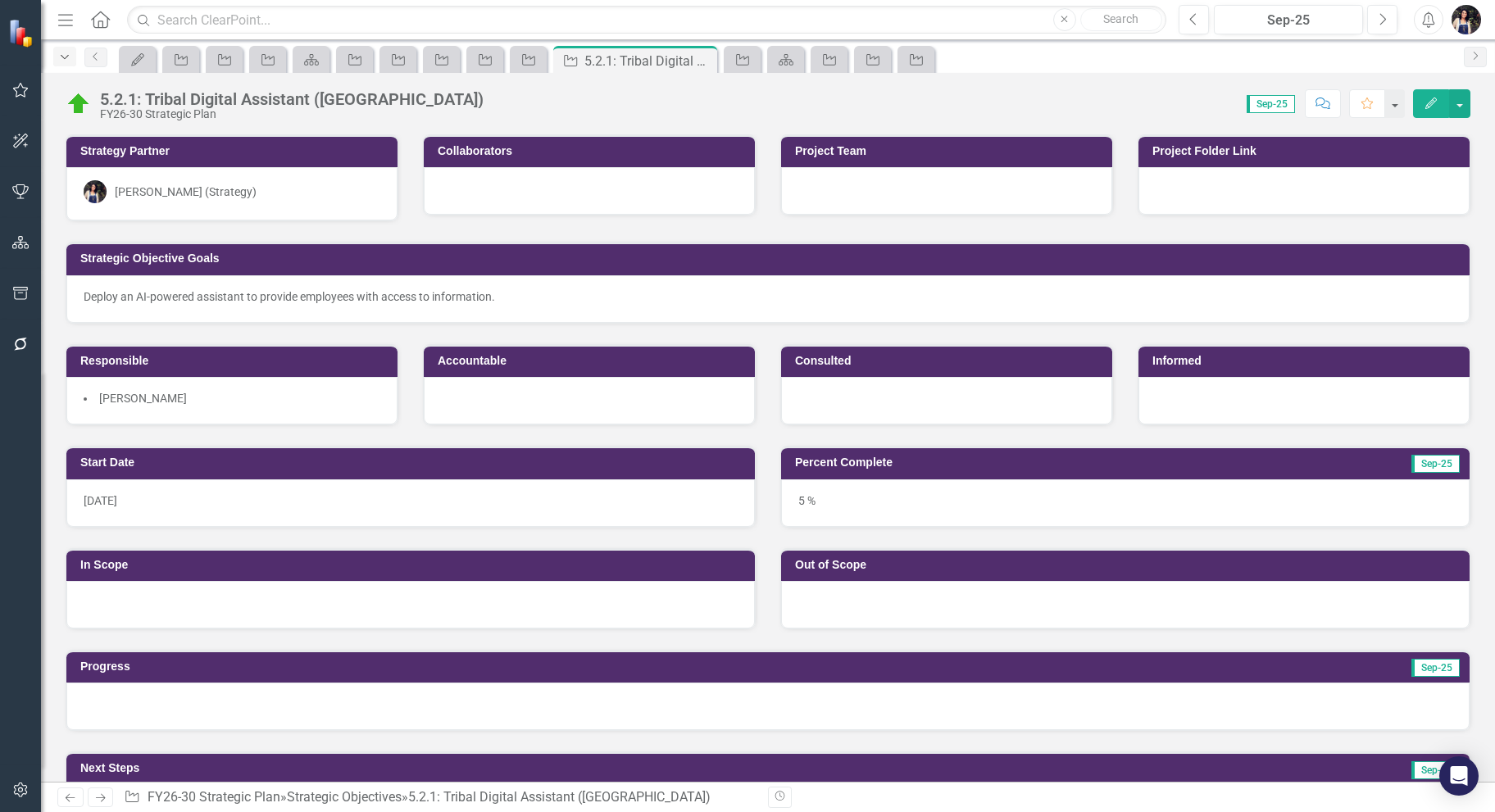
click at [63, 59] on icon "Dropdown" at bounding box center [64, 57] width 15 height 11
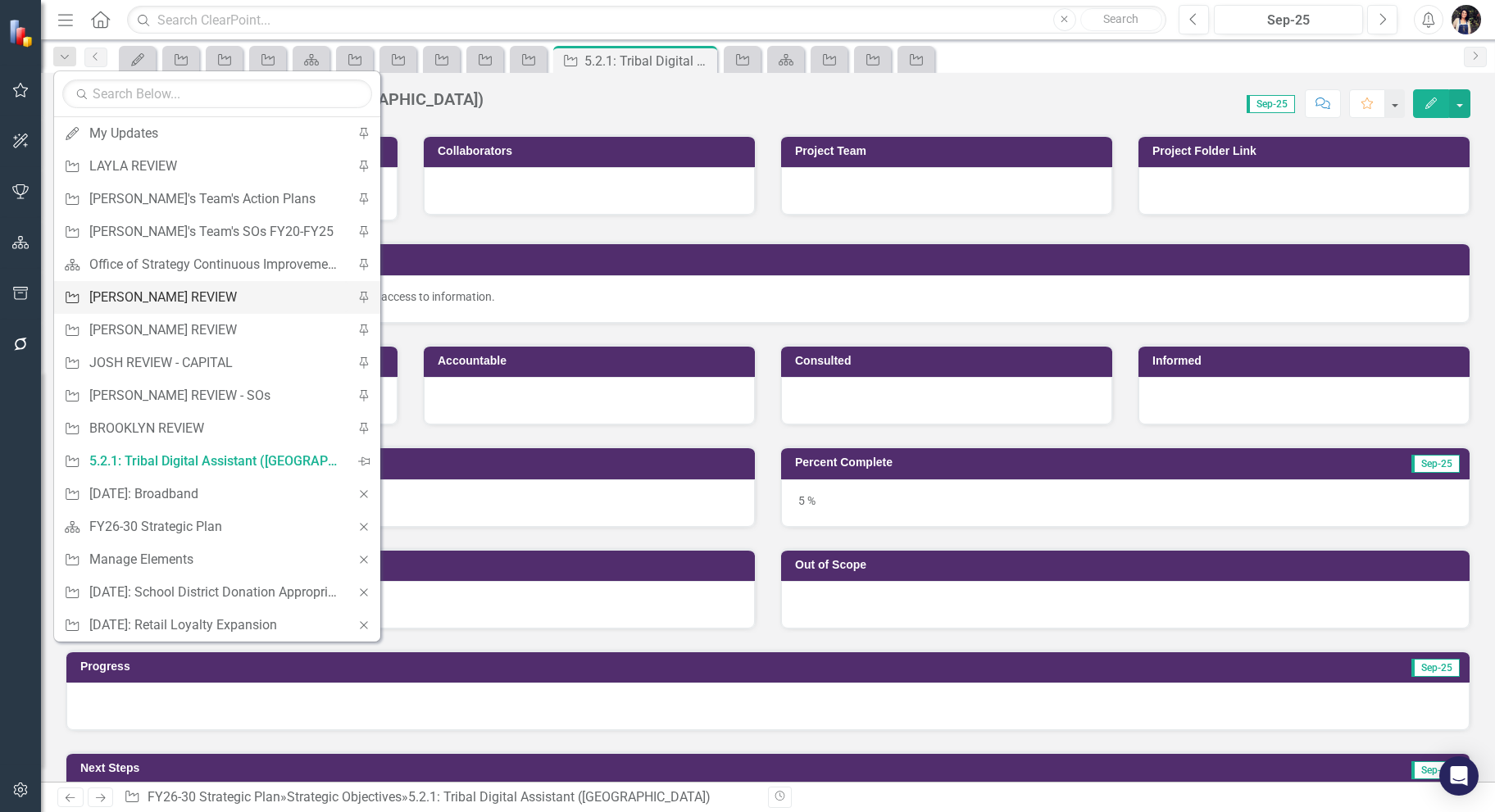
click at [189, 294] on div "[PERSON_NAME] REVIEW" at bounding box center [214, 297] width 250 height 20
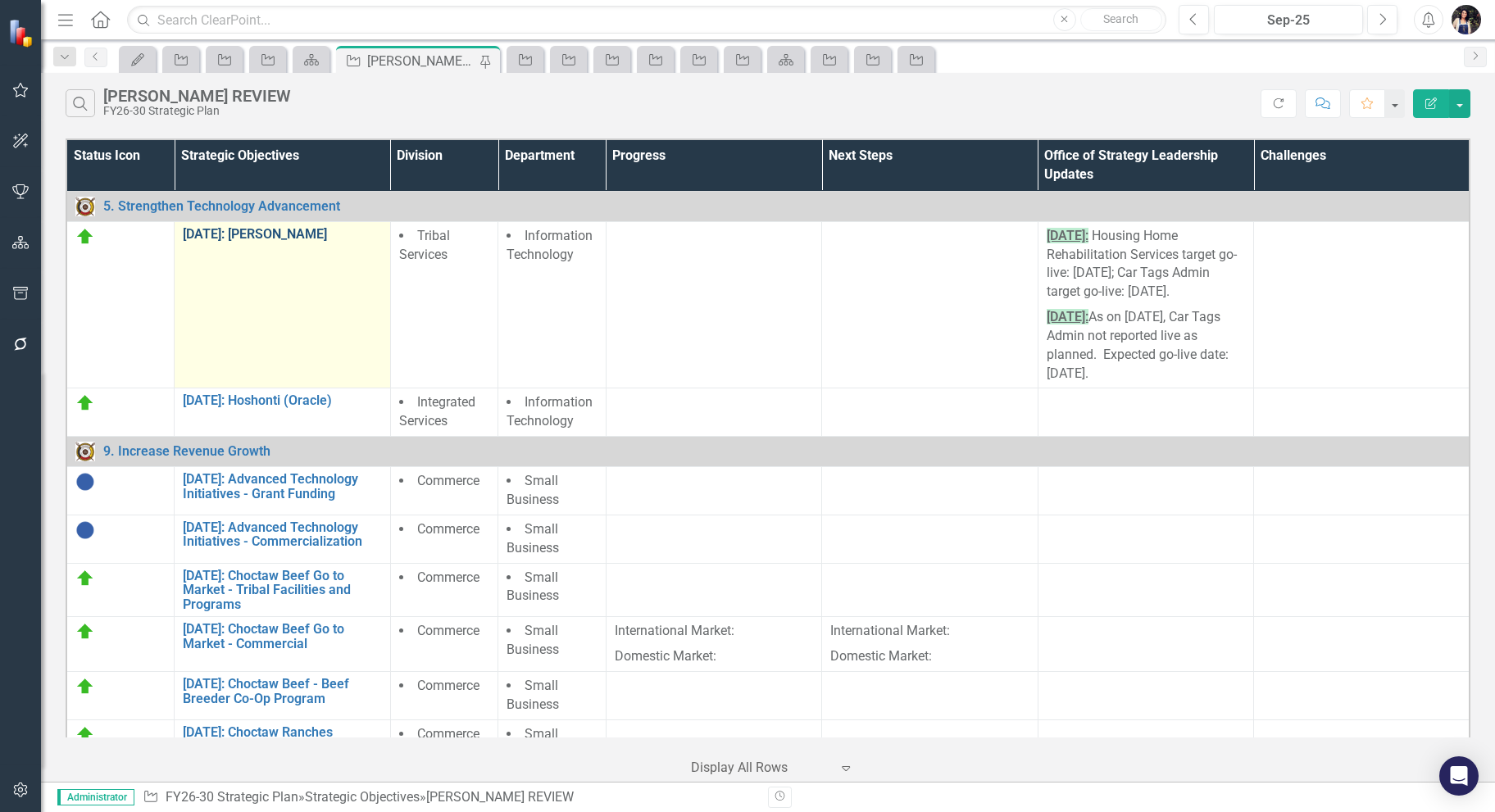
click at [289, 237] on link "[DATE]: [PERSON_NAME]" at bounding box center [281, 234] width 198 height 15
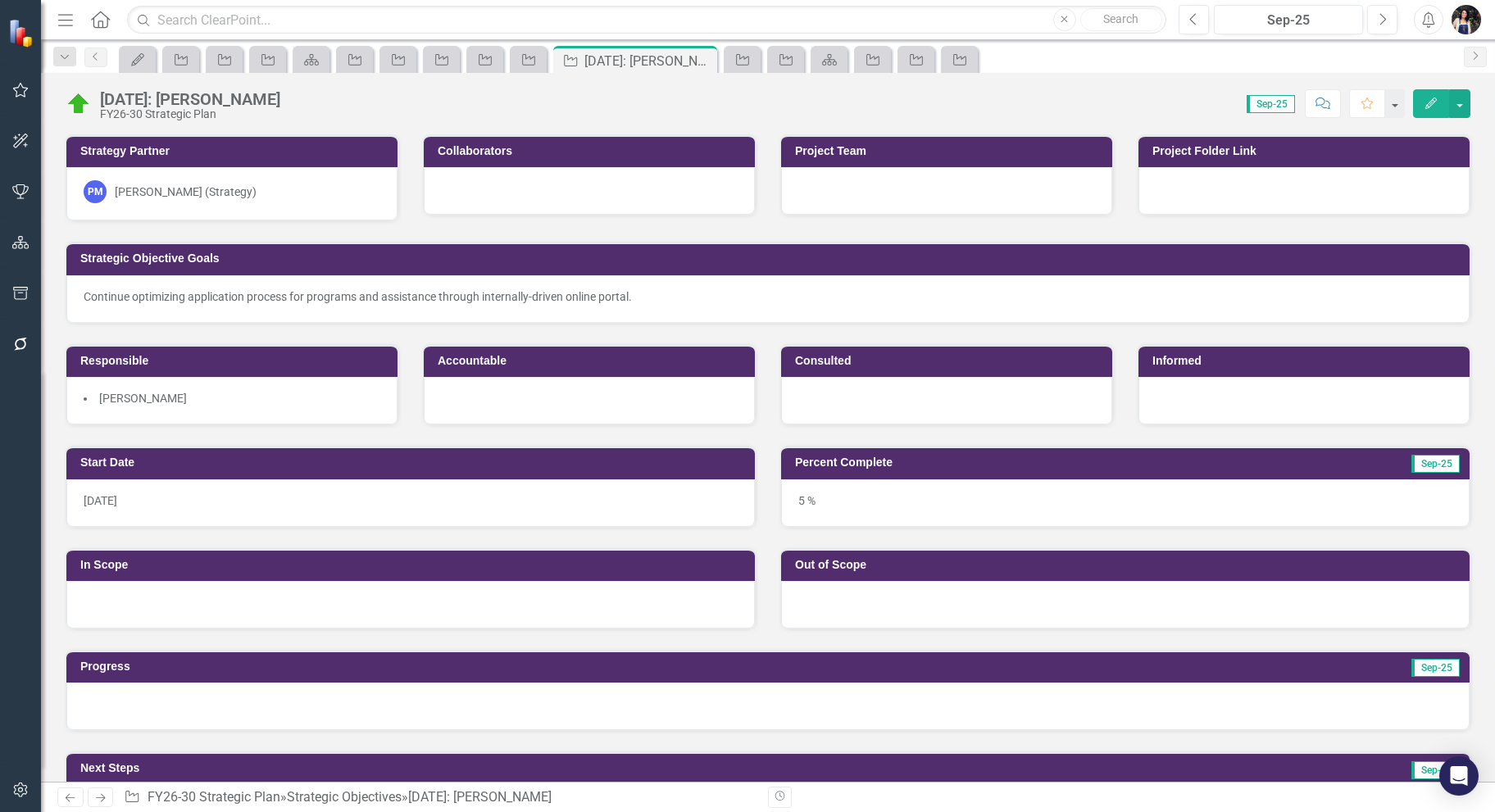
click at [259, 195] on div "PM [PERSON_NAME] (Strategy)" at bounding box center [232, 192] width 297 height 23
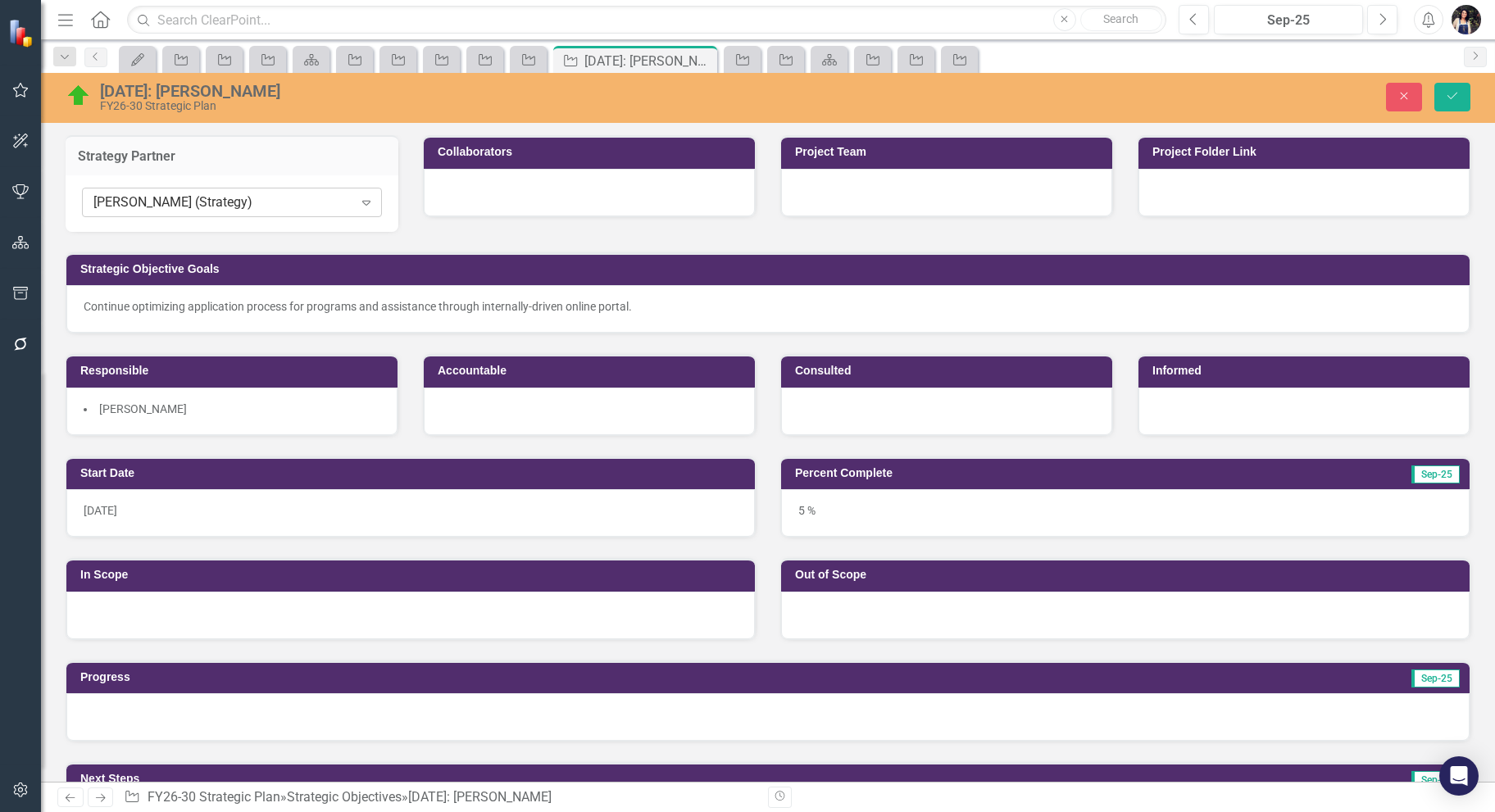
click at [259, 195] on div "[PERSON_NAME] (Strategy)" at bounding box center [223, 203] width 260 height 18
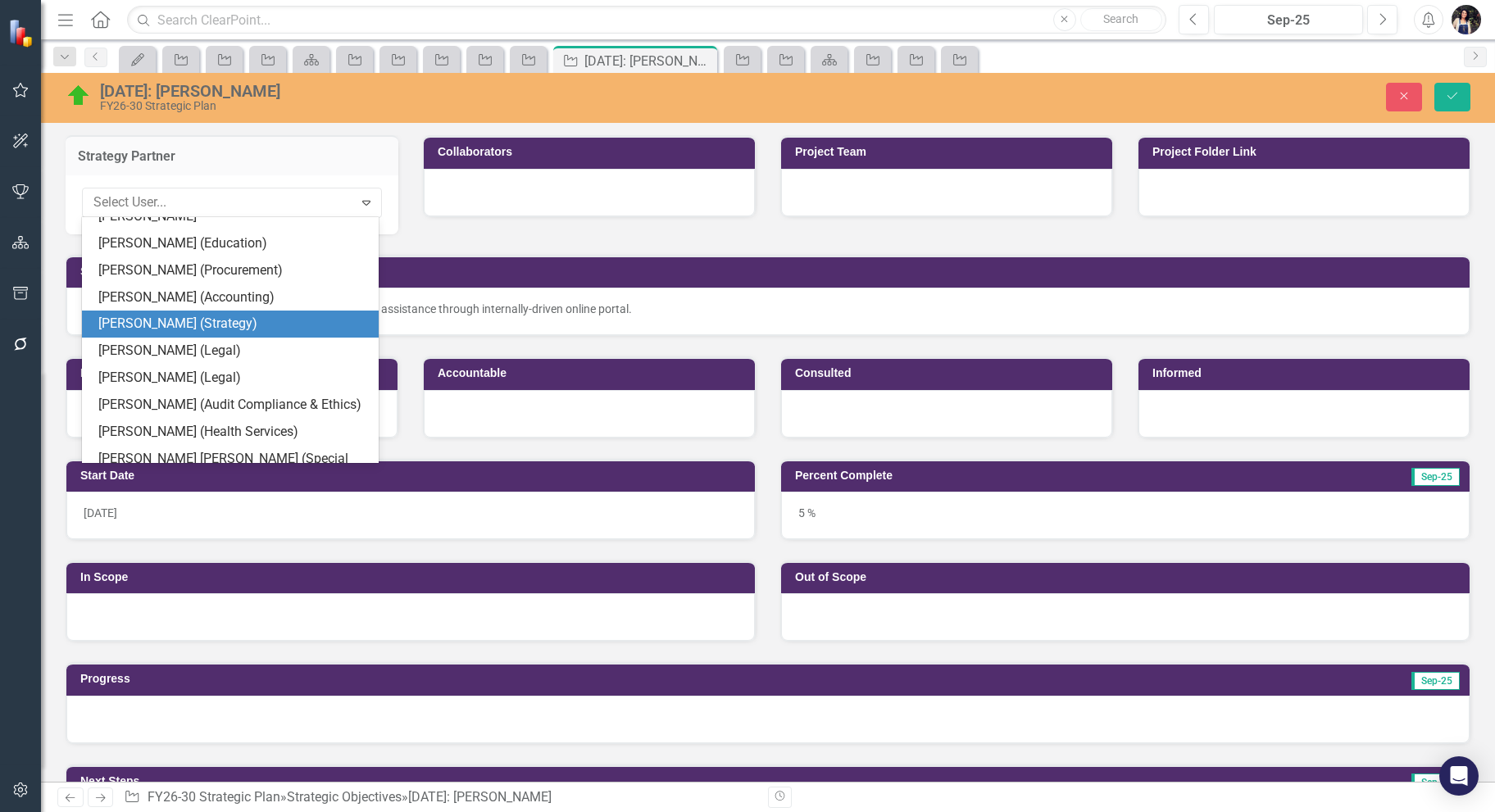
scroll to position [360, 0]
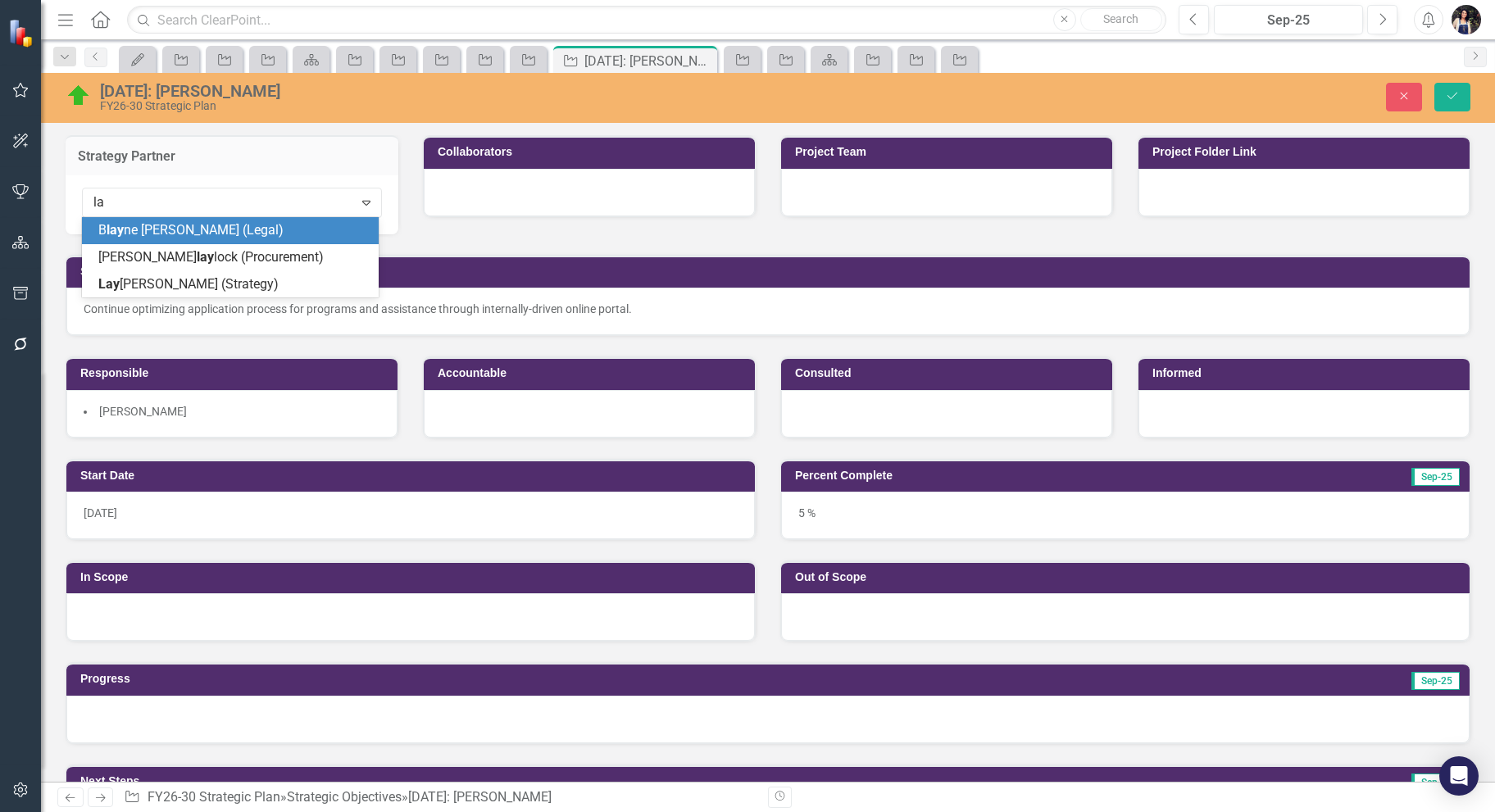
type input "lay"
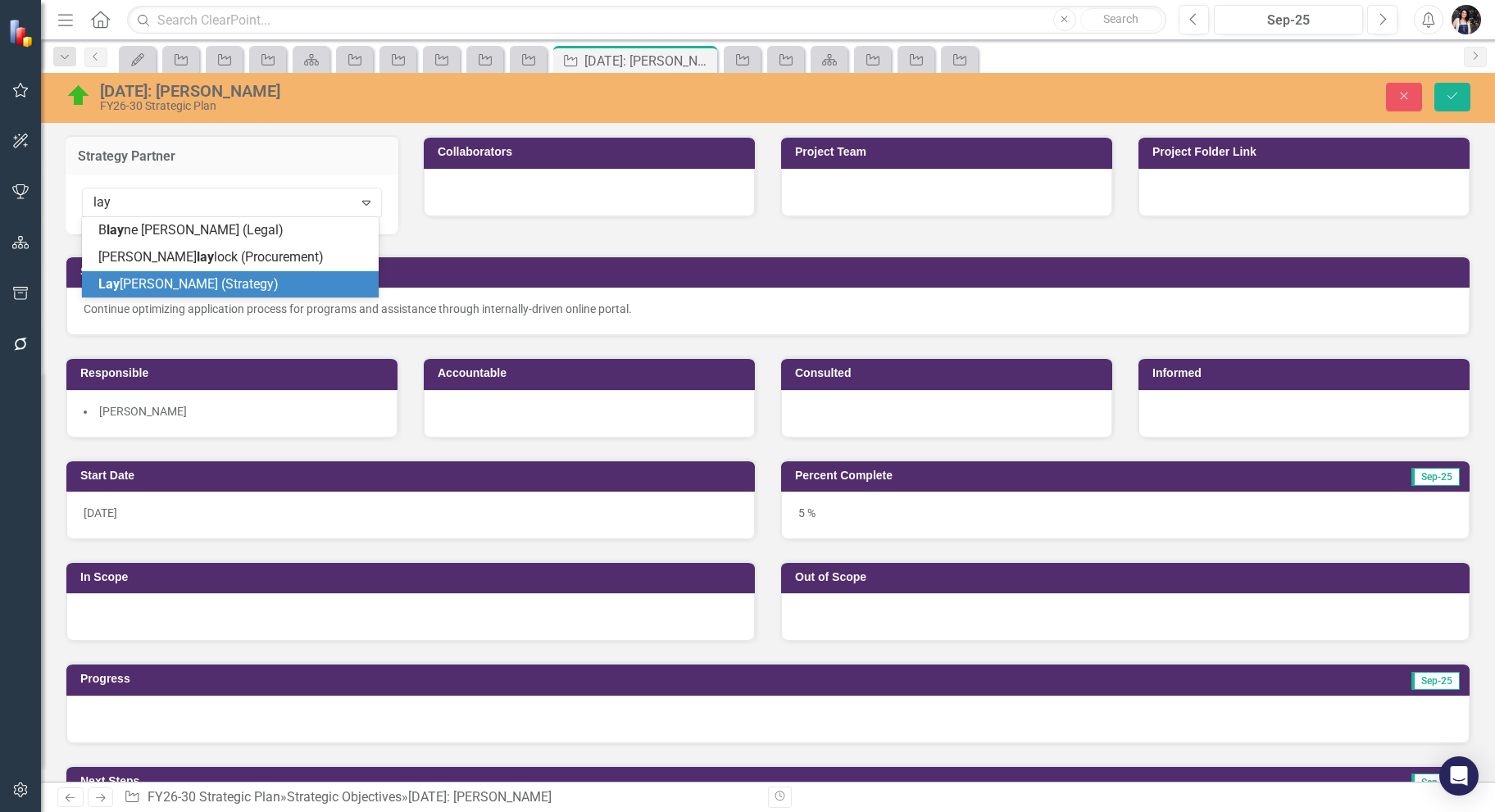
click at [238, 286] on span "Lay [PERSON_NAME] (Strategy)" at bounding box center [189, 284] width 181 height 16
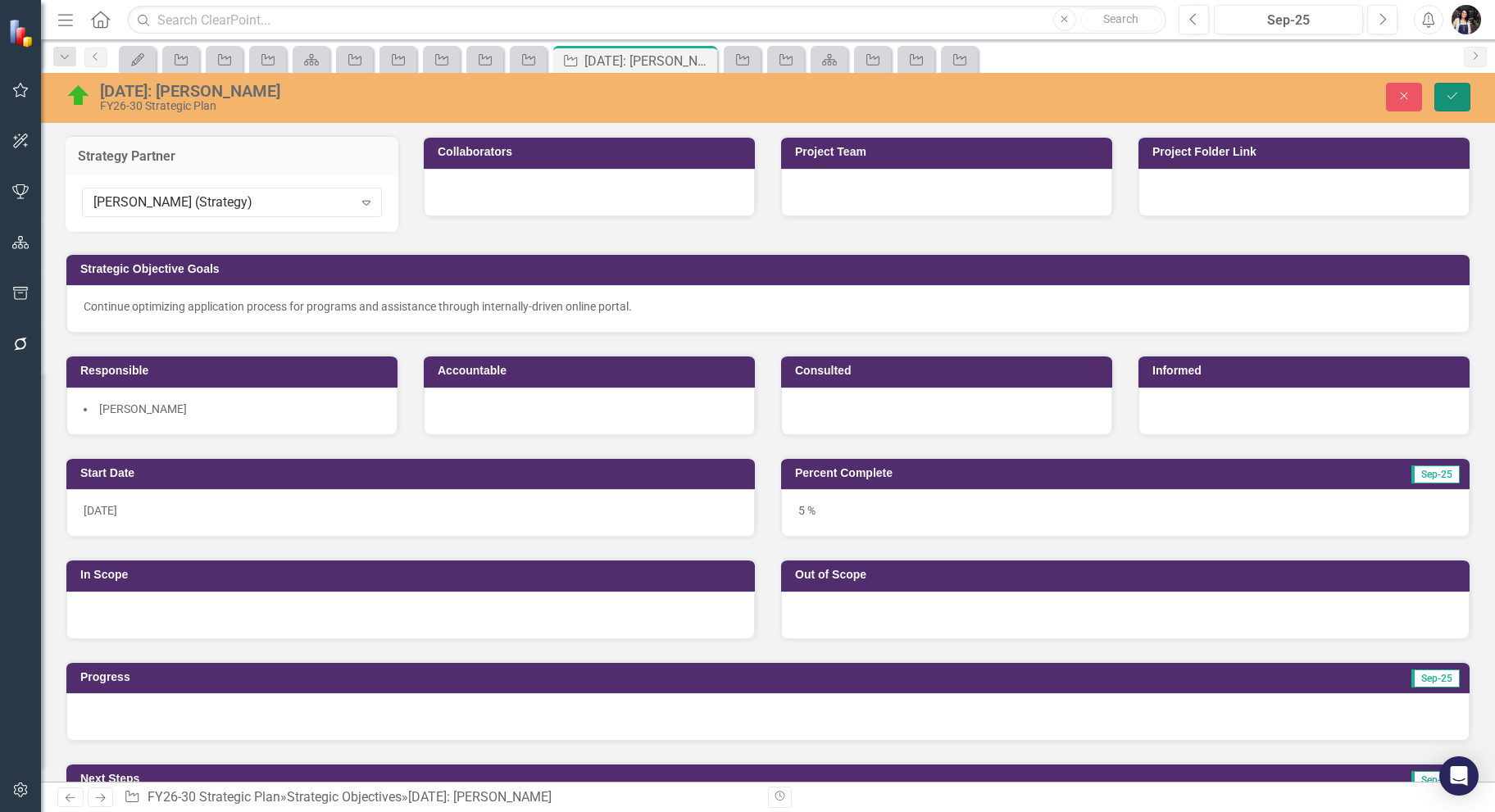
click at [1456, 97] on icon "Save" at bounding box center [1452, 95] width 15 height 11
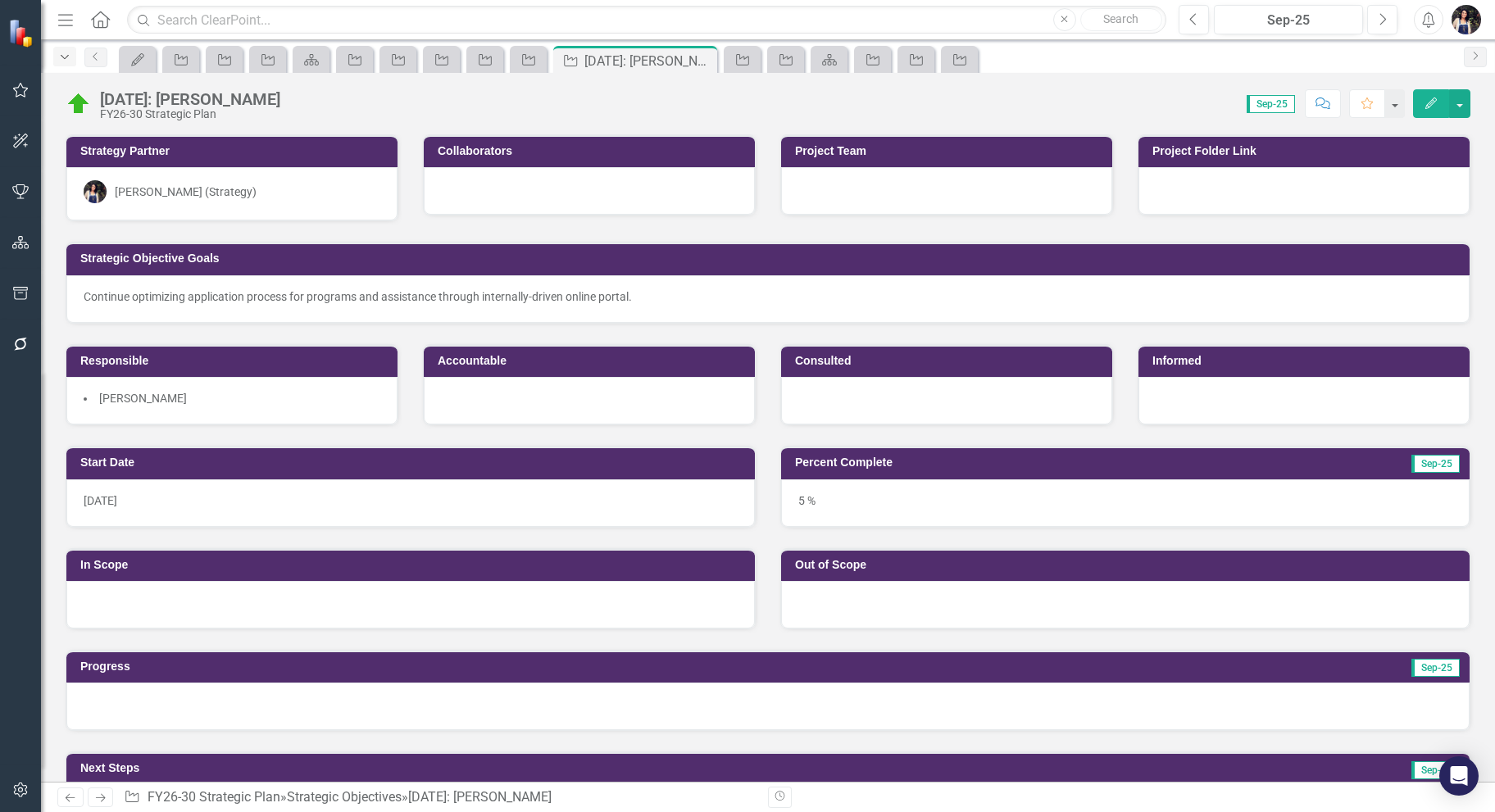
click at [63, 56] on icon "button" at bounding box center [64, 56] width 8 height 4
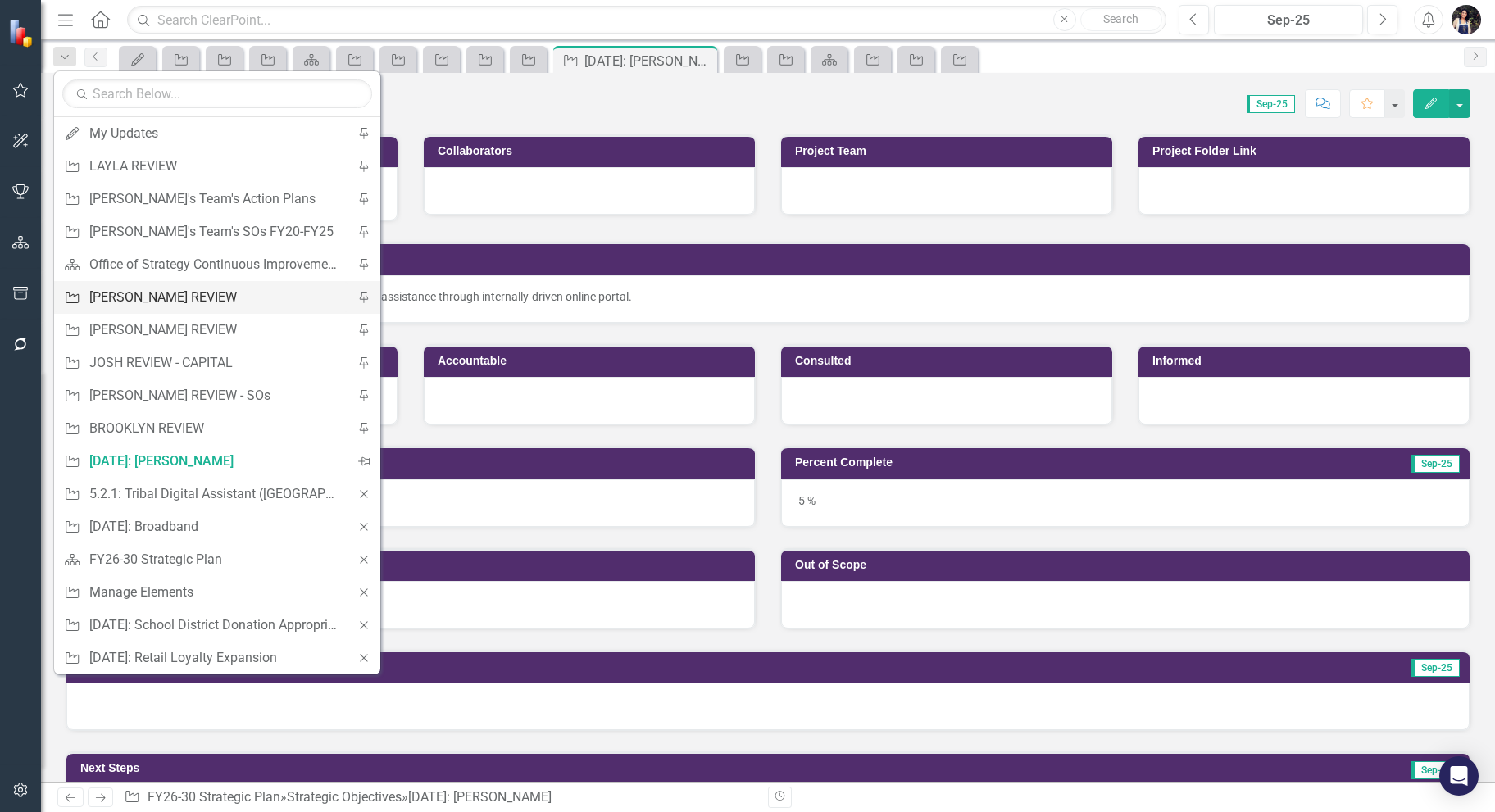
click at [174, 294] on div "[PERSON_NAME] REVIEW" at bounding box center [214, 297] width 250 height 20
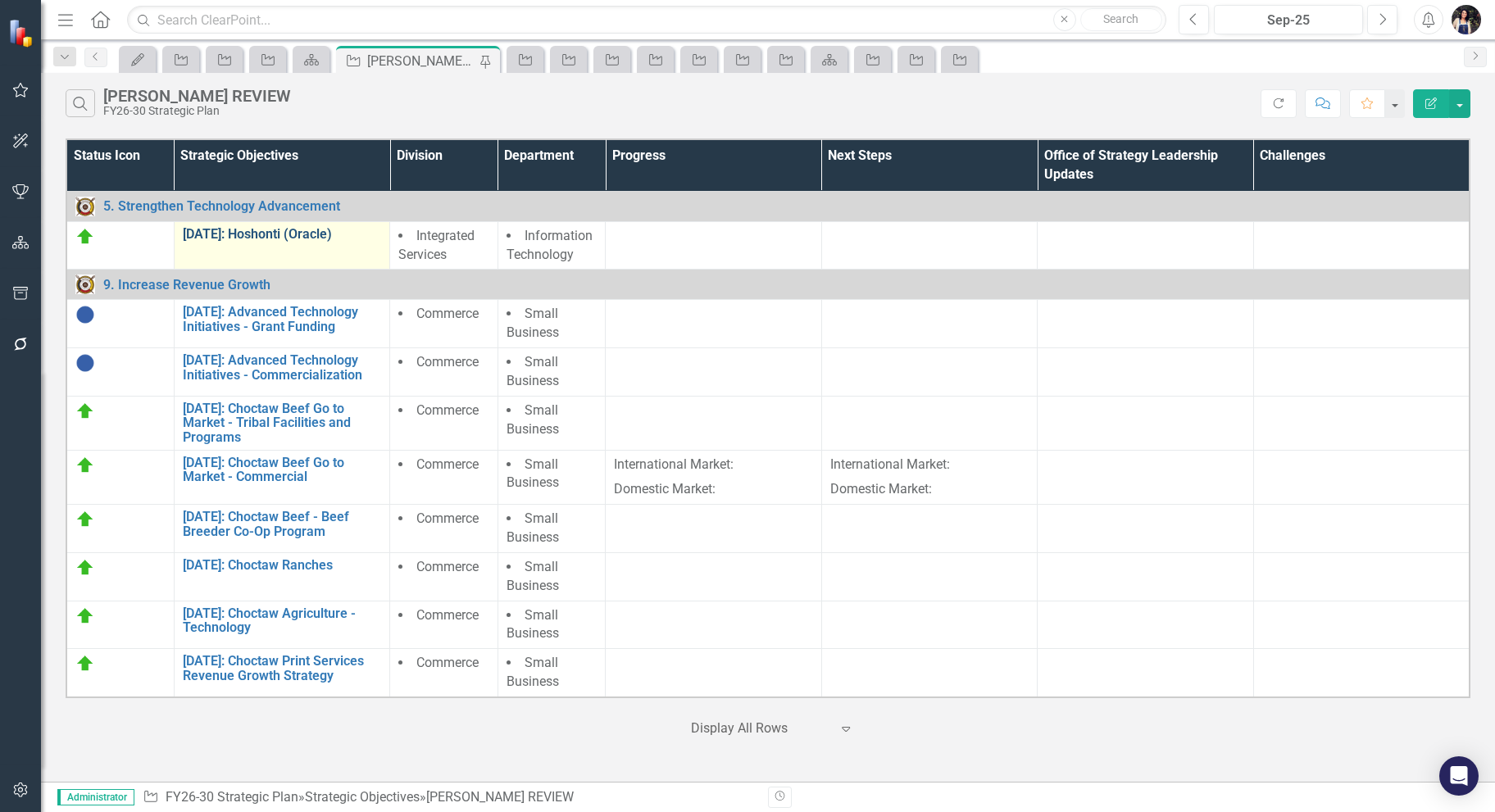
click at [308, 228] on link "[DATE]: Hoshonti (Oracle)" at bounding box center [282, 234] width 199 height 15
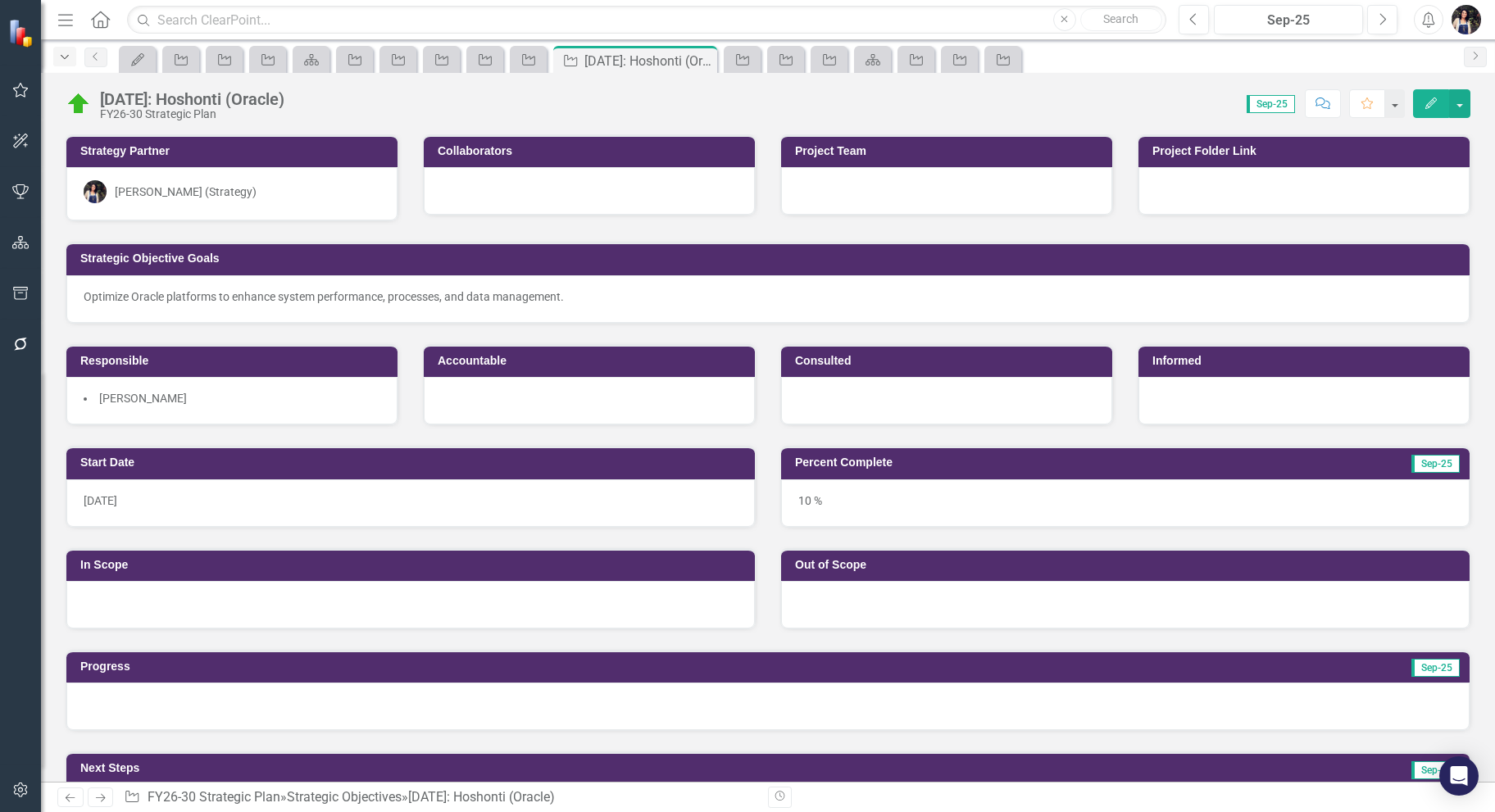
click at [68, 63] on icon "Dropdown" at bounding box center [64, 57] width 15 height 11
click at [64, 57] on icon "button" at bounding box center [64, 56] width 8 height 4
click at [193, 294] on div "Optimize Oracle platforms to enhance system performance, processes, and data ma…" at bounding box center [768, 297] width 1369 height 17
click at [73, 55] on div "Dropdown" at bounding box center [64, 56] width 23 height 19
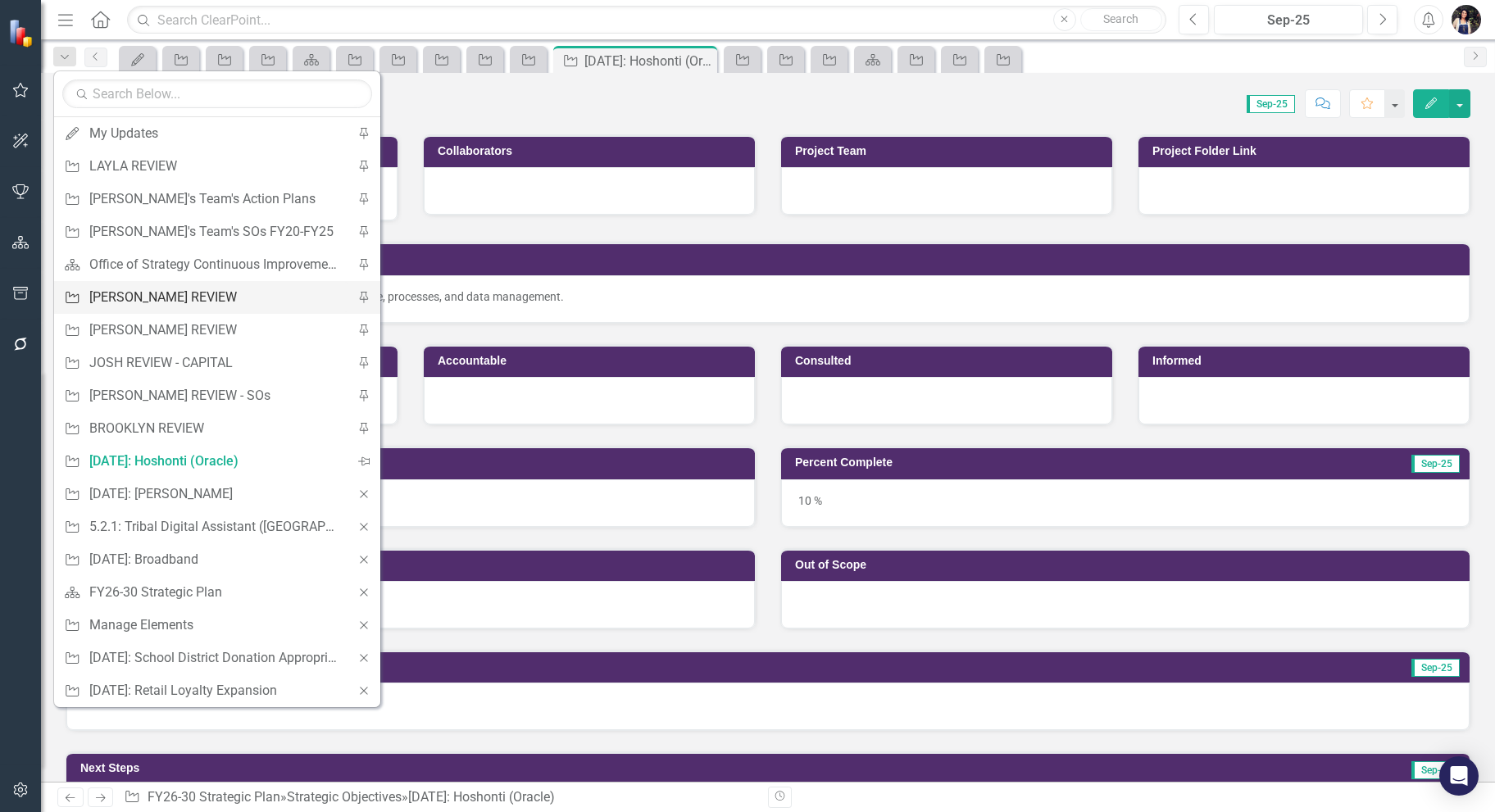
click at [147, 299] on div "[PERSON_NAME] REVIEW" at bounding box center [214, 297] width 250 height 20
